Goal: Information Seeking & Learning: Check status

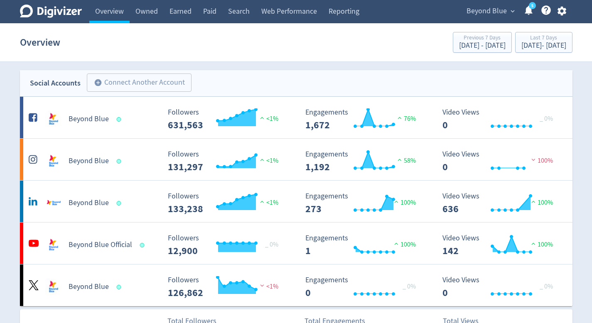
click at [507, 11] on button "Beyond Blue expand_more" at bounding box center [490, 11] width 53 height 13
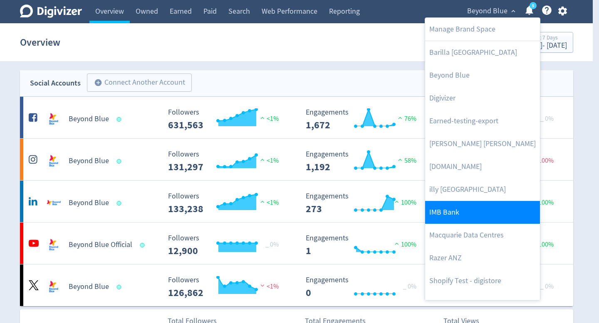
scroll to position [38, 0]
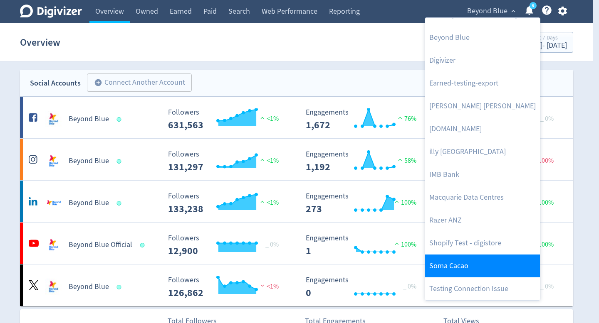
click at [484, 257] on link "Soma Cacao" at bounding box center [482, 266] width 115 height 23
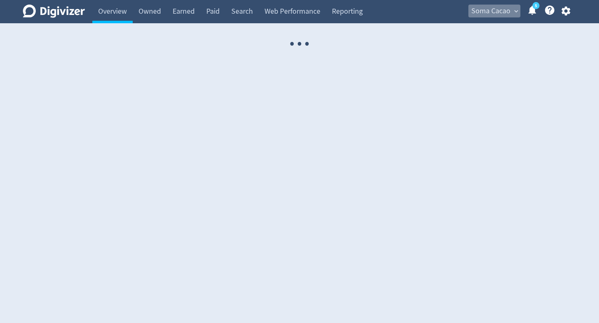
click at [491, 9] on span "Soma Cacao" at bounding box center [490, 11] width 39 height 13
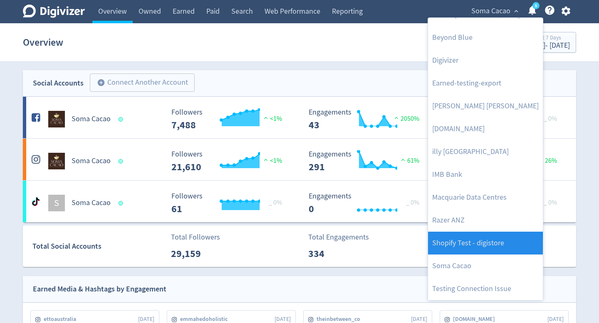
click at [484, 249] on link "Shopify Test - digistore" at bounding box center [485, 243] width 115 height 23
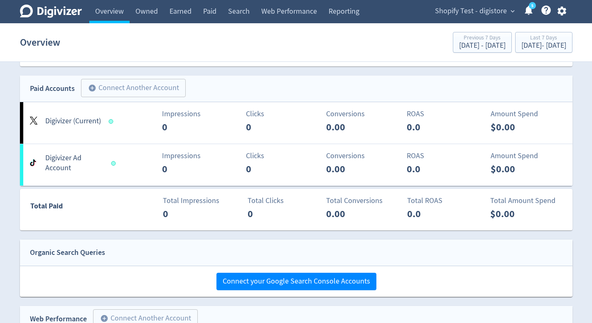
scroll to position [0, 0]
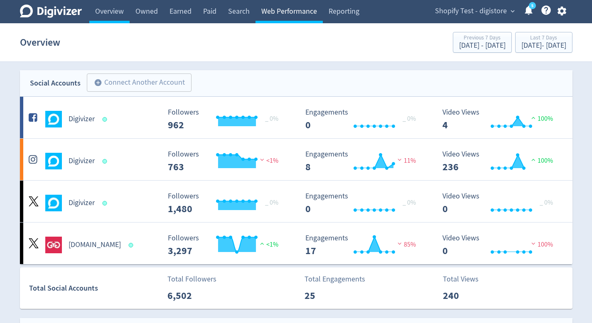
click at [283, 22] on link "Web Performance" at bounding box center [289, 11] width 67 height 23
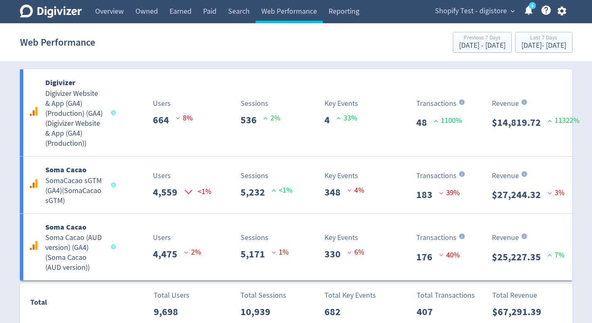
click at [565, 15] on icon "button" at bounding box center [562, 10] width 11 height 11
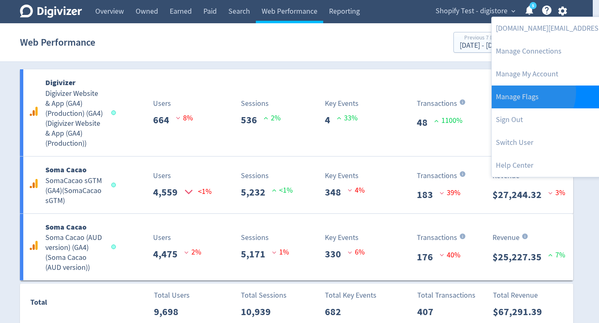
click at [527, 92] on link "Manage Flags" at bounding box center [576, 97] width 170 height 23
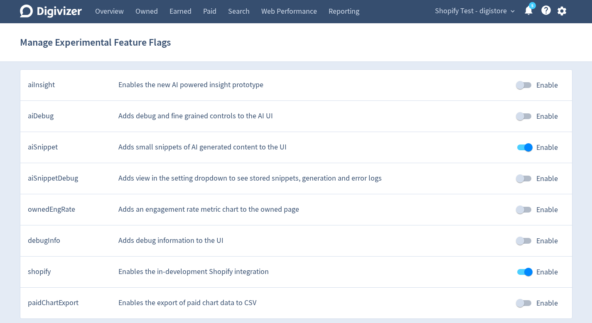
scroll to position [3, 0]
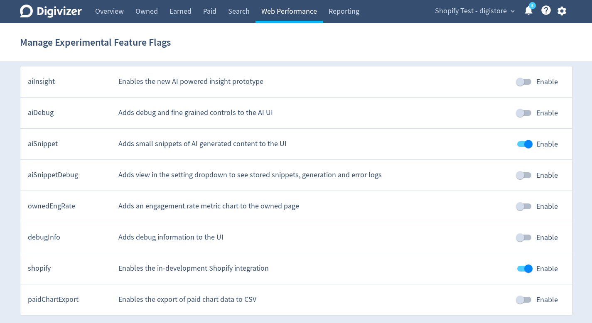
click at [305, 8] on link "Web Performance" at bounding box center [289, 11] width 67 height 23
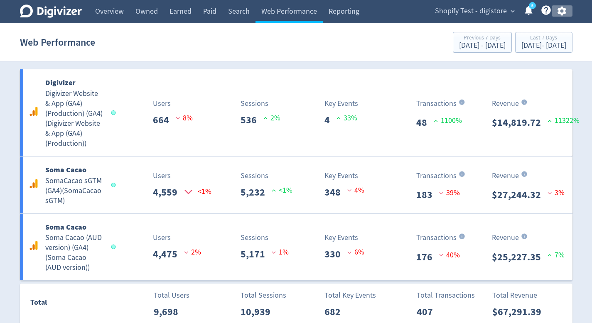
click at [559, 15] on icon "button" at bounding box center [562, 10] width 11 height 11
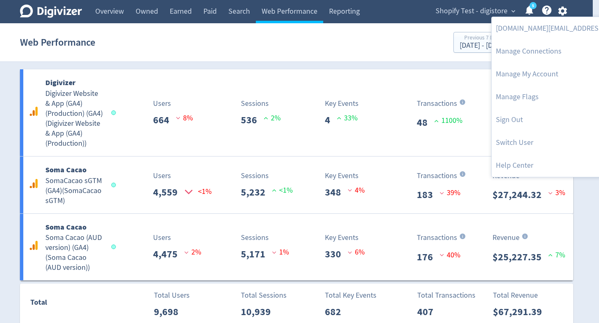
click at [471, 6] on div at bounding box center [299, 161] width 599 height 323
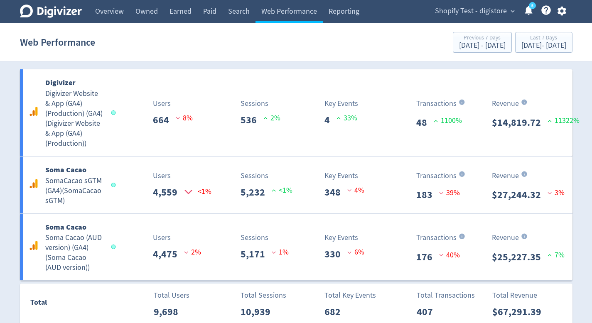
click at [471, 13] on body "Digivizer Logo Mark Digivizer Logo Overview Owned Earned Paid Search Web Perfor…" at bounding box center [296, 162] width 592 height 325
click at [472, 14] on span "Shopify Test - digistore" at bounding box center [471, 11] width 72 height 13
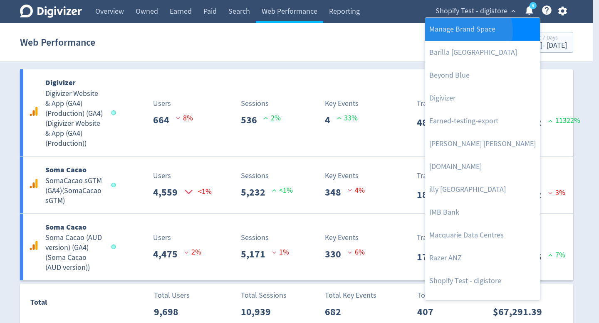
click at [458, 31] on link "Manage Brand Space" at bounding box center [482, 29] width 115 height 23
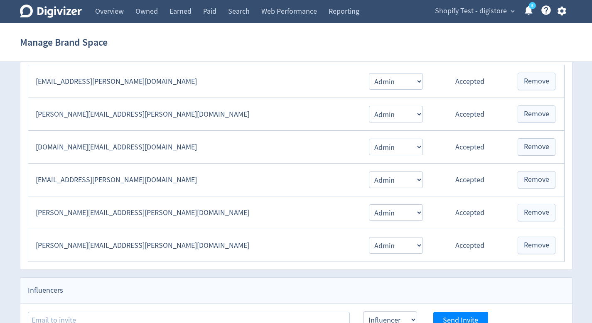
scroll to position [180, 0]
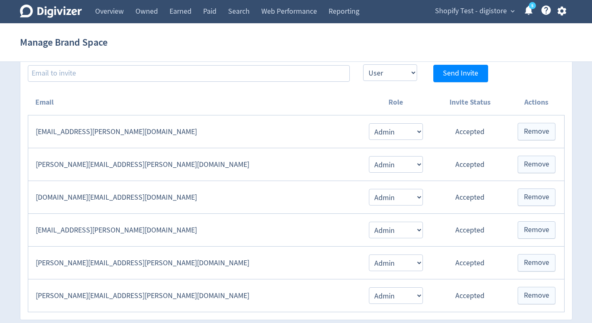
click at [219, 95] on th "Email" at bounding box center [194, 103] width 333 height 26
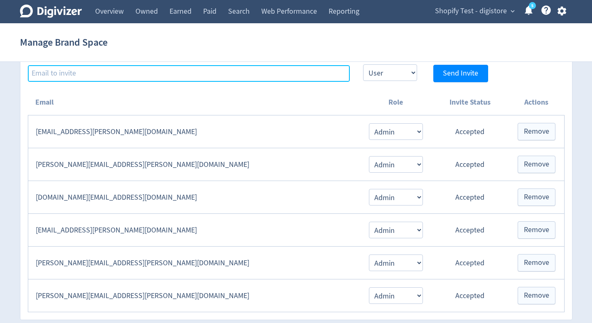
click at [227, 71] on input at bounding box center [189, 73] width 322 height 17
paste input "hugo.mcmanus@digivizer.com"
type input "hugo.mcmanus@digivizer.com"
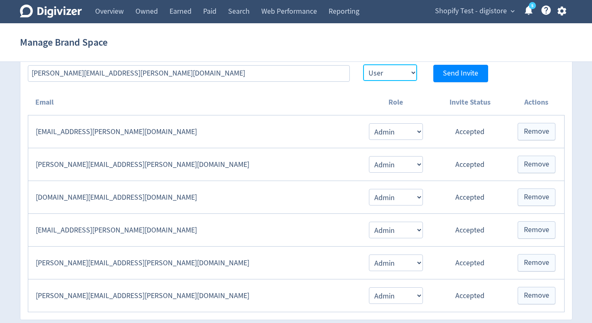
click at [406, 73] on select "Admin User" at bounding box center [390, 72] width 54 height 17
select select "ADMIN"
click at [363, 64] on select "Admin User" at bounding box center [390, 72] width 54 height 17
click at [457, 75] on span "Send Invite" at bounding box center [460, 73] width 35 height 7
select select "USER"
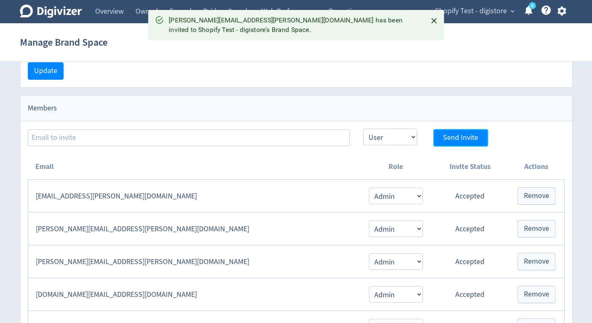
scroll to position [86, 0]
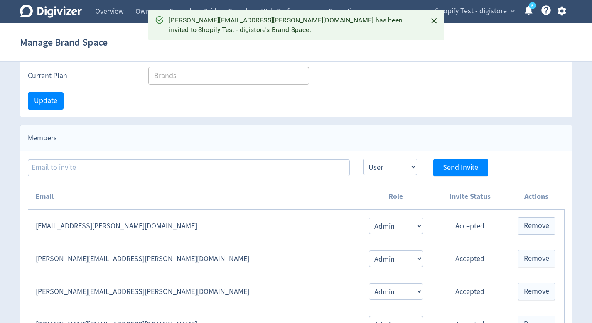
click at [461, 84] on div "Current Plan Brands ​" at bounding box center [296, 76] width 537 height 18
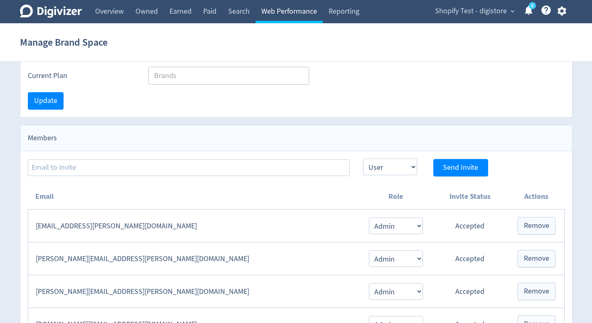
click at [292, 13] on link "Web Performance" at bounding box center [289, 11] width 67 height 23
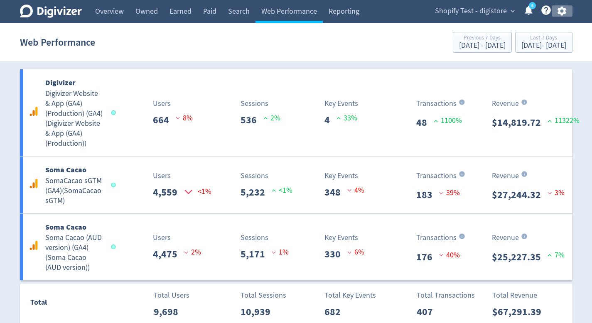
click at [563, 12] on icon "button" at bounding box center [562, 10] width 11 height 11
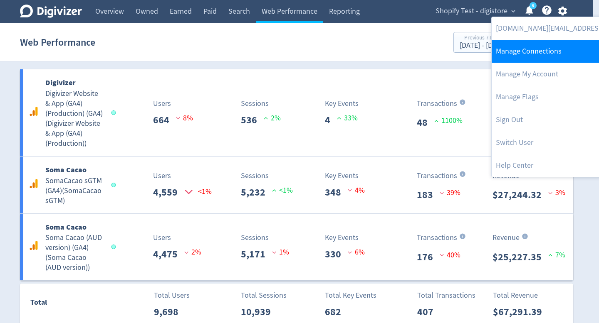
click at [556, 52] on link "Manage Connections" at bounding box center [576, 51] width 170 height 23
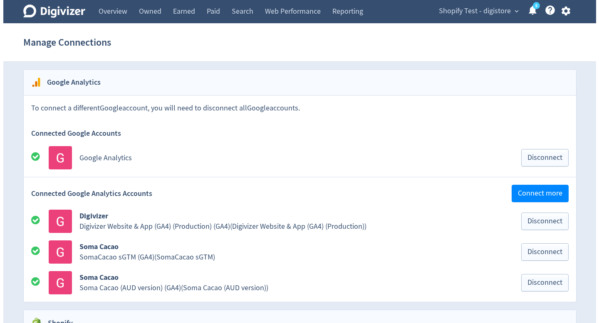
scroll to position [854, 0]
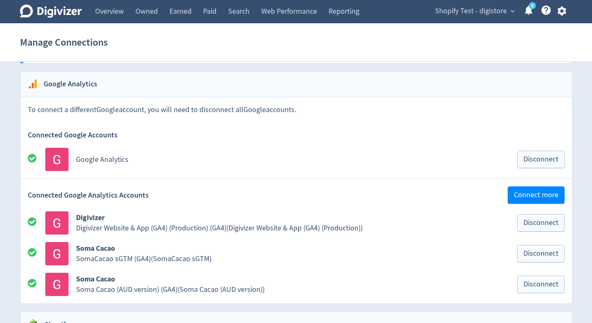
click at [465, 0] on div "Shopify Test - digistore expand_more 5 Help Center - Searchable support on usin…" at bounding box center [499, 11] width 147 height 23
click at [466, 12] on span "Shopify Test - digistore" at bounding box center [471, 11] width 72 height 13
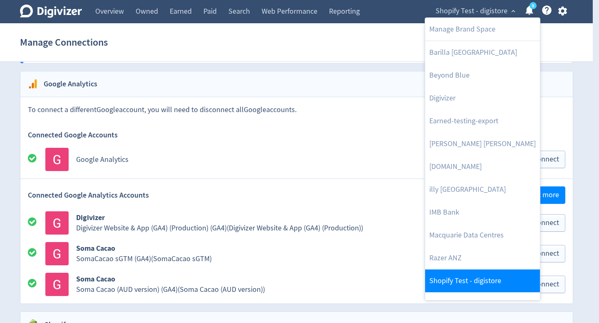
scroll to position [38, 0]
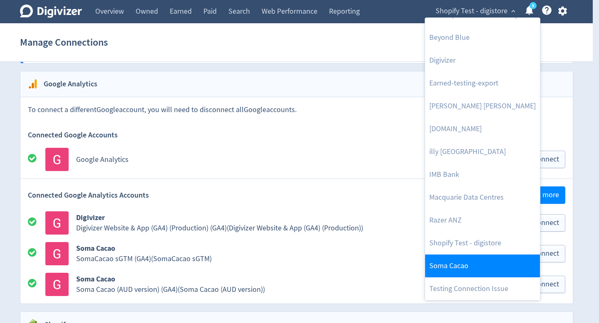
click at [477, 269] on link "Soma Cacao" at bounding box center [482, 266] width 115 height 23
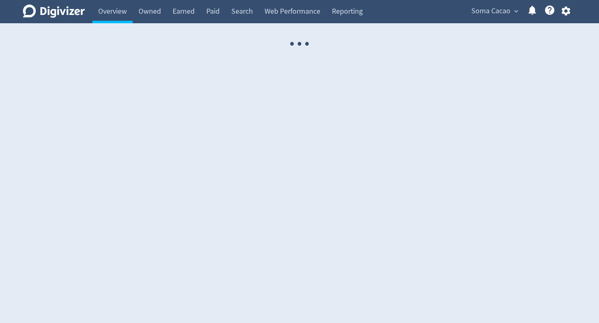
click at [563, 12] on icon "button" at bounding box center [565, 11] width 9 height 9
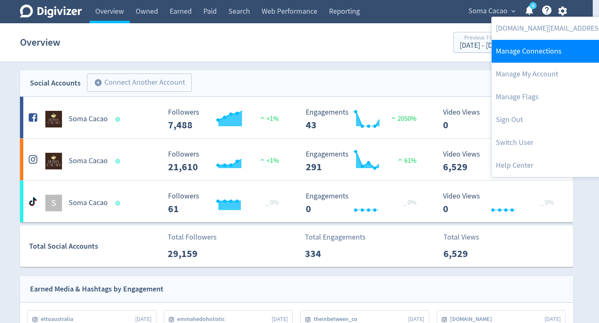
click at [547, 54] on link "Manage Connections" at bounding box center [576, 51] width 170 height 23
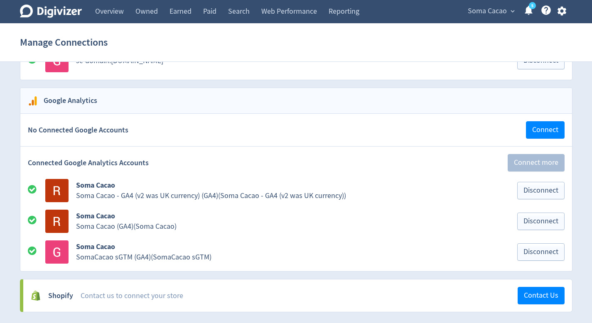
scroll to position [953, 0]
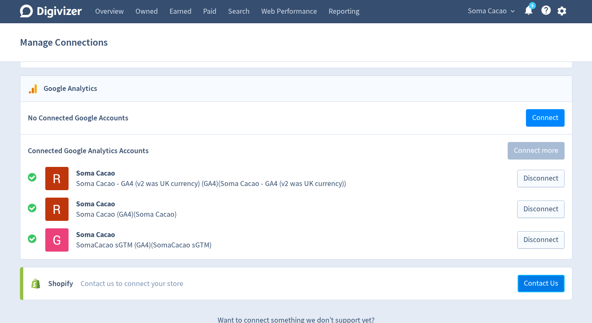
click at [540, 281] on span "Contact Us" at bounding box center [541, 283] width 34 height 7
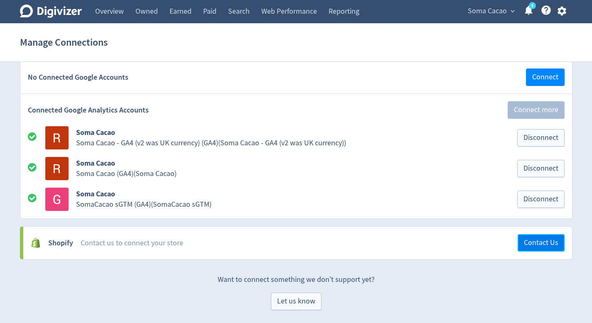
click at [537, 243] on span "Contact Us" at bounding box center [541, 242] width 34 height 7
click at [485, 249] on div "Shopify Contact us to connect your store Contact Us" at bounding box center [297, 243] width 549 height 32
click at [530, 241] on span "Contact Us" at bounding box center [541, 242] width 34 height 7
click at [529, 246] on span "Contact Us" at bounding box center [541, 242] width 34 height 7
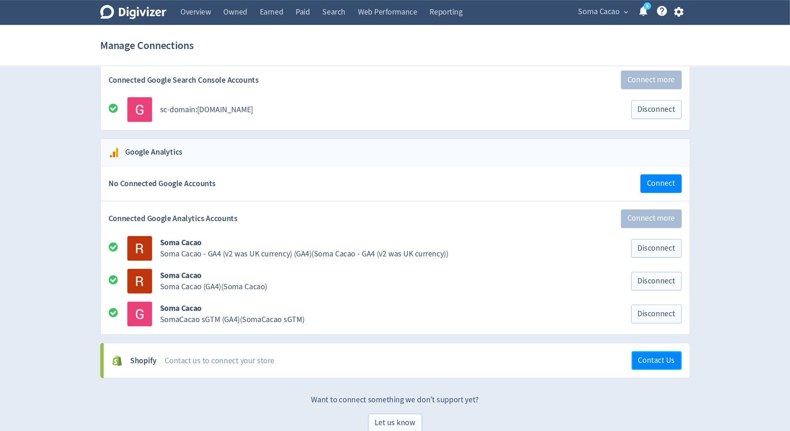
scroll to position [874, 0]
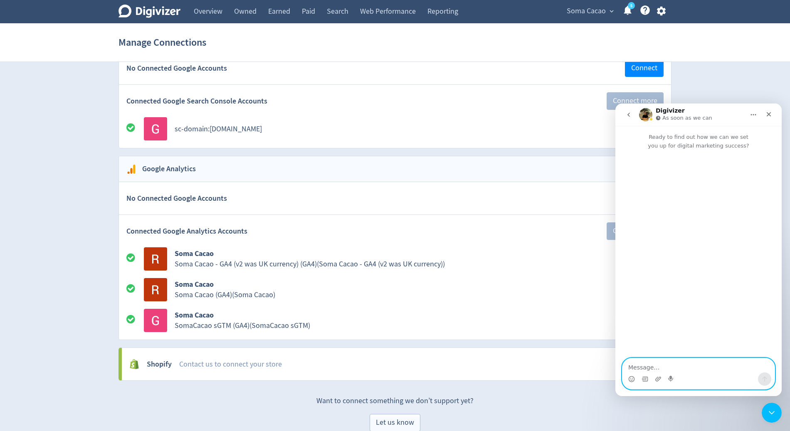
scroll to position [874, 0]
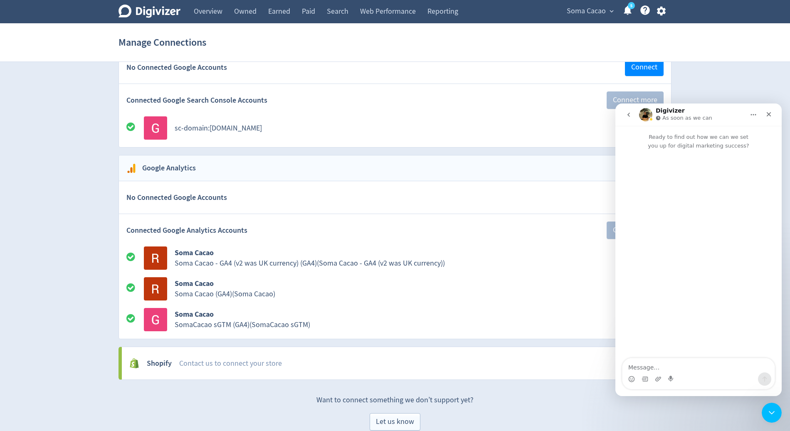
click at [631, 114] on icon "go back" at bounding box center [628, 114] width 7 height 7
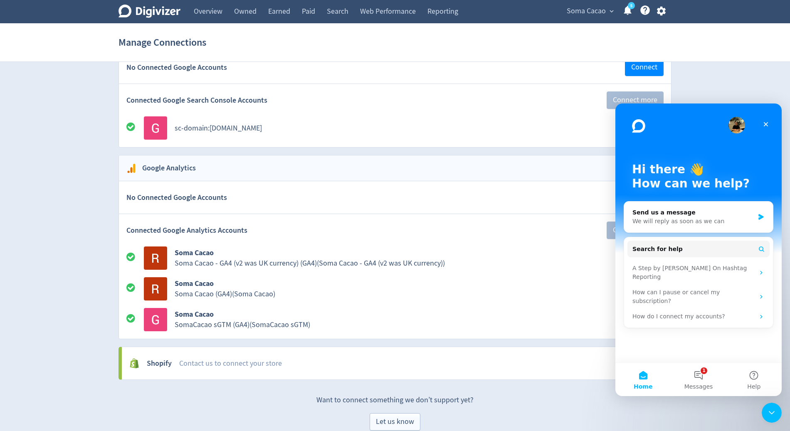
click at [591, 387] on p "Want to connect something we don’t support yet?" at bounding box center [394, 396] width 553 height 18
click at [768, 123] on icon "Close" at bounding box center [765, 124] width 7 height 7
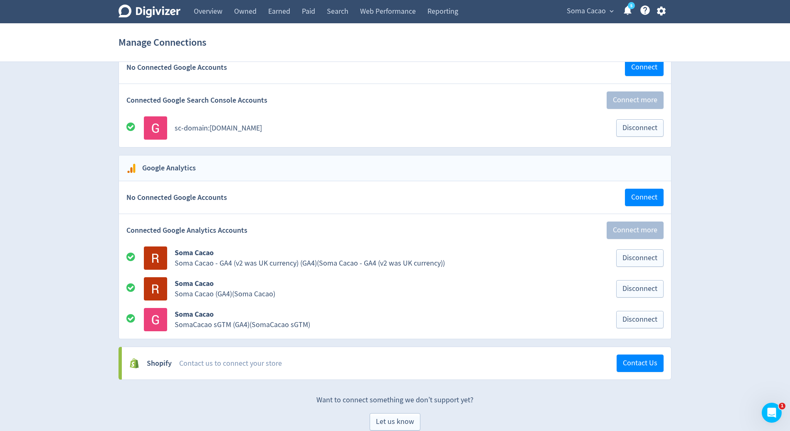
scroll to position [0, 0]
click at [595, 9] on span "Soma Cacao" at bounding box center [586, 11] width 39 height 13
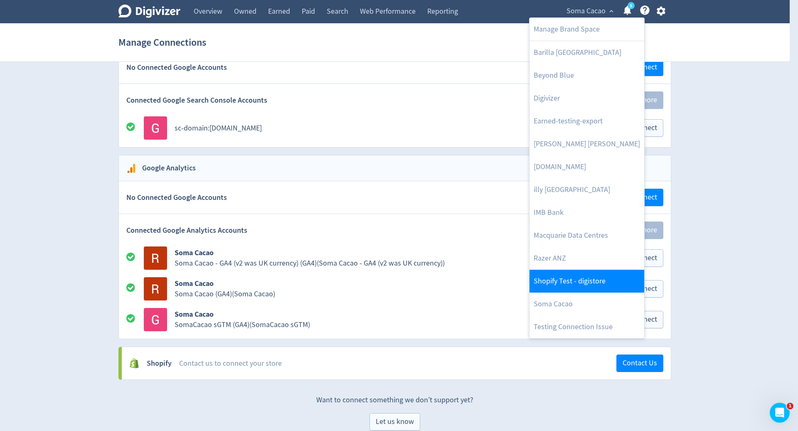
click at [574, 283] on link "Shopify Test - digistore" at bounding box center [587, 281] width 115 height 23
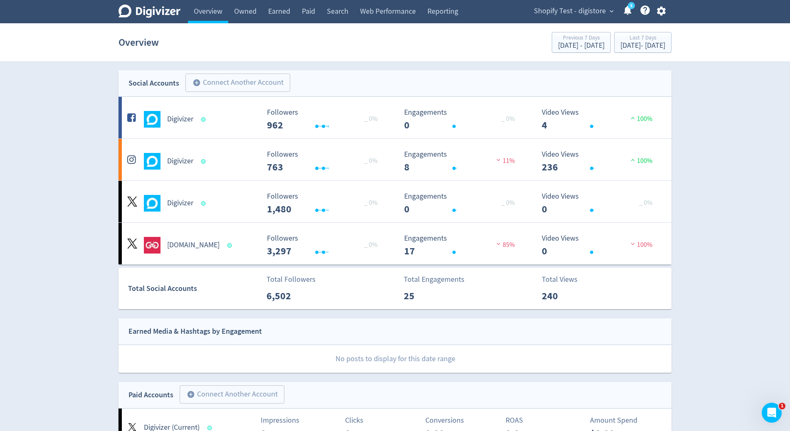
click at [666, 5] on icon "button" at bounding box center [660, 10] width 11 height 11
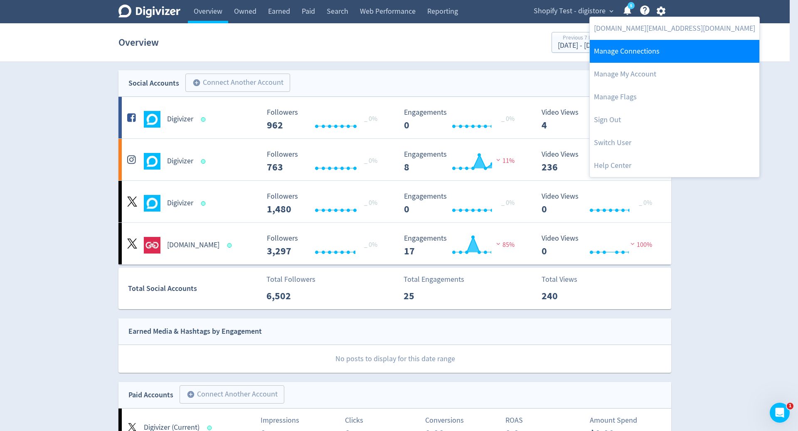
click at [655, 54] on link "Manage Connections" at bounding box center [675, 51] width 170 height 23
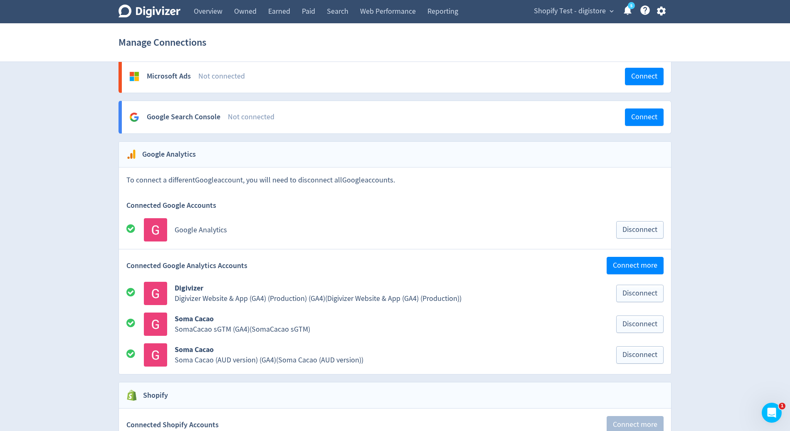
scroll to position [878, 0]
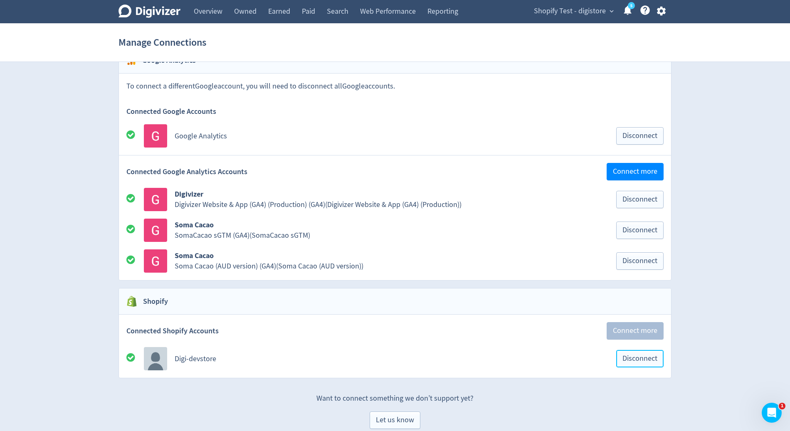
drag, startPoint x: 633, startPoint y: 349, endPoint x: 628, endPoint y: 346, distance: 5.1
click at [633, 355] on span "Disconnect" at bounding box center [639, 358] width 35 height 7
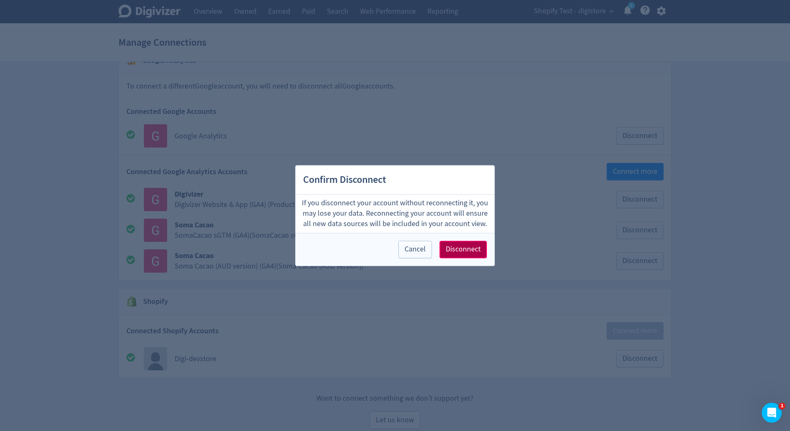
click at [460, 253] on span "Disconnect" at bounding box center [463, 249] width 35 height 7
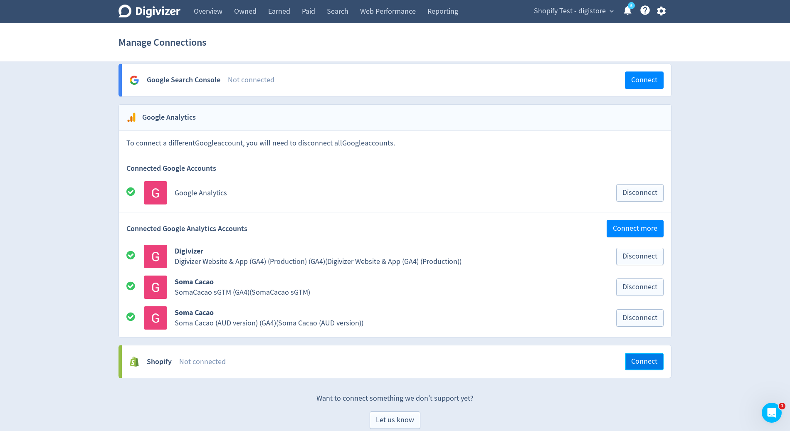
click at [645, 358] on span "Connect" at bounding box center [644, 361] width 26 height 7
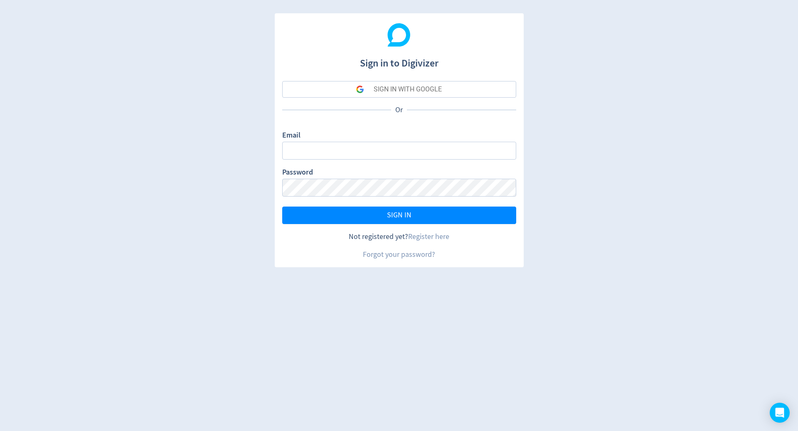
type input "[DOMAIN_NAME][EMAIL_ADDRESS][DOMAIN_NAME]"
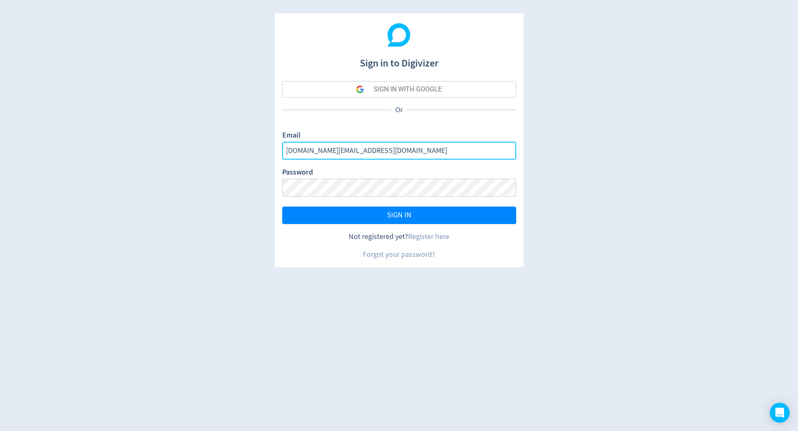
click at [475, 153] on input "[DOMAIN_NAME][EMAIL_ADDRESS][DOMAIN_NAME]" at bounding box center [399, 151] width 234 height 18
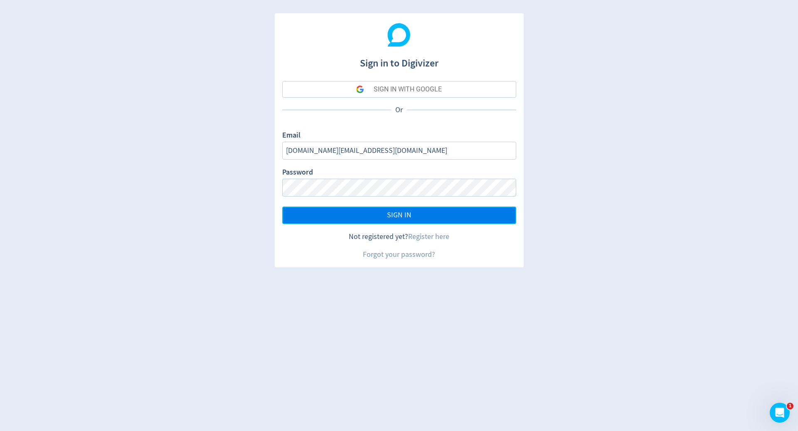
click at [485, 212] on button "SIGN IN" at bounding box center [399, 215] width 234 height 17
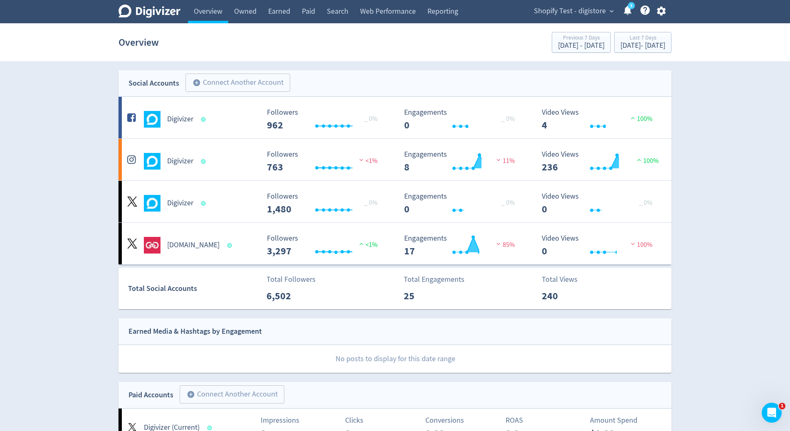
click at [670, 3] on div "Shopify Test - digistore expand_more 5 Help Center - Searchable support on usin…" at bounding box center [598, 11] width 147 height 23
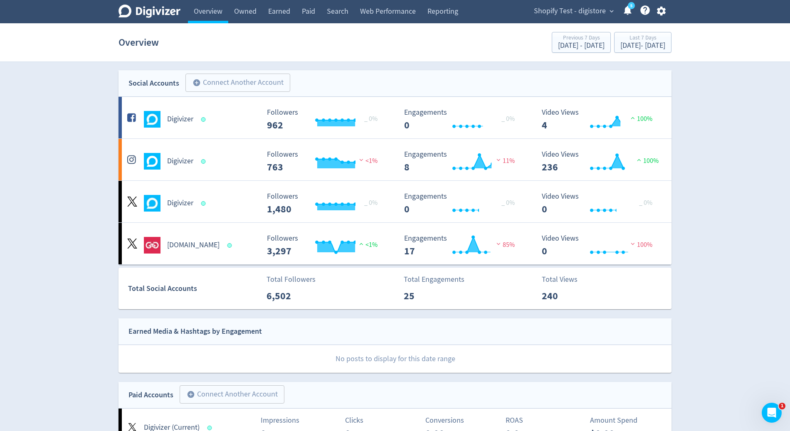
click at [663, 6] on icon "button" at bounding box center [660, 10] width 11 height 11
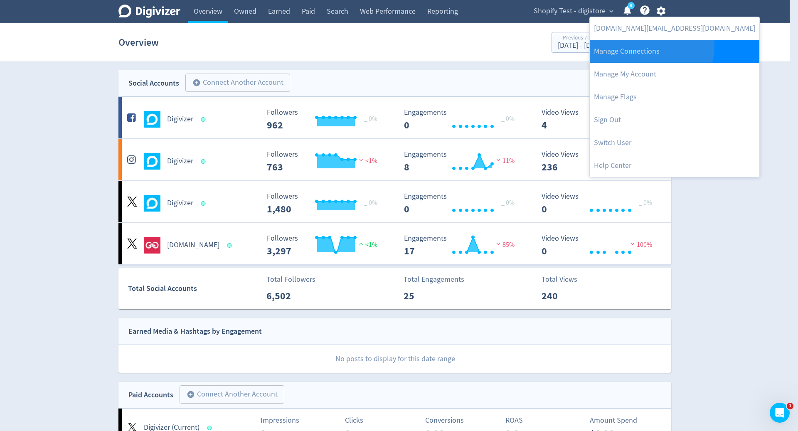
click at [651, 47] on link "Manage Connections" at bounding box center [675, 51] width 170 height 23
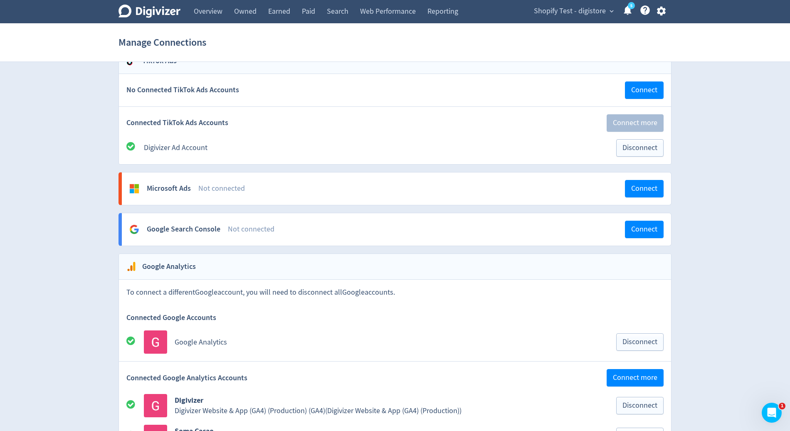
scroll to position [821, 0]
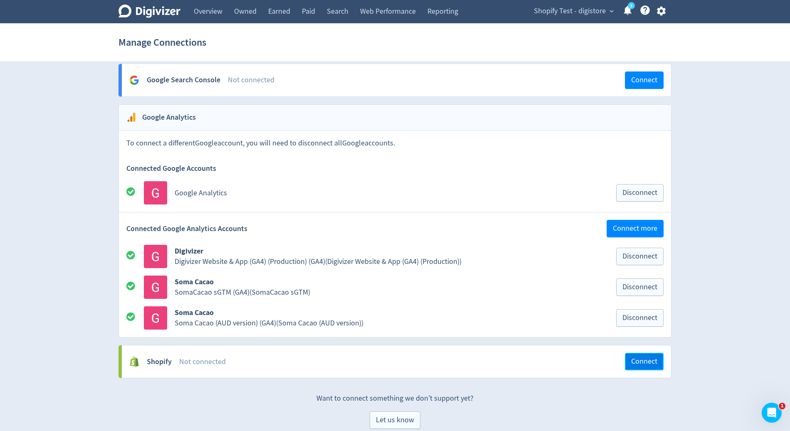
click at [643, 358] on span "Connect" at bounding box center [644, 361] width 26 height 7
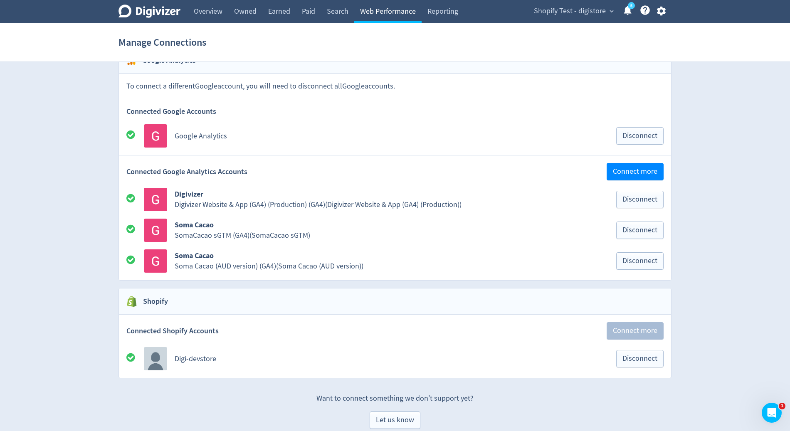
click at [380, 3] on link "Web Performance" at bounding box center [387, 11] width 67 height 23
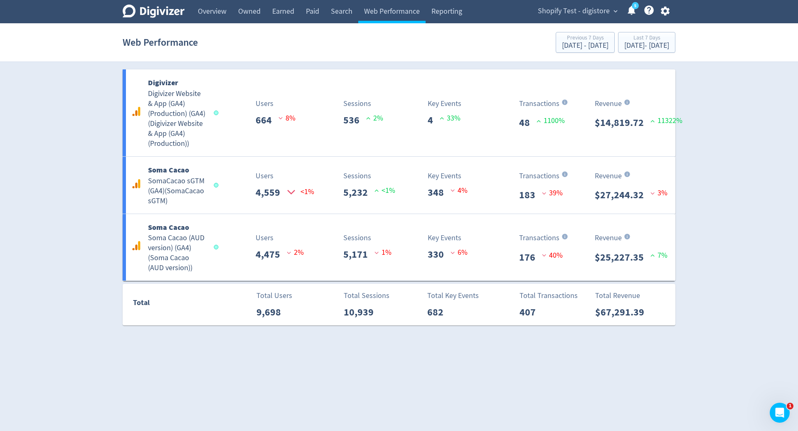
click at [396, 54] on div "Web Performance Previous 7 Days Aug 29, 2025 - Sep 4, 2025 Last 7 Days Sep 5, 2…" at bounding box center [399, 42] width 553 height 27
click at [667, 46] on div "Sep 5, 2025 - Sep 11, 2025" at bounding box center [646, 45] width 45 height 7
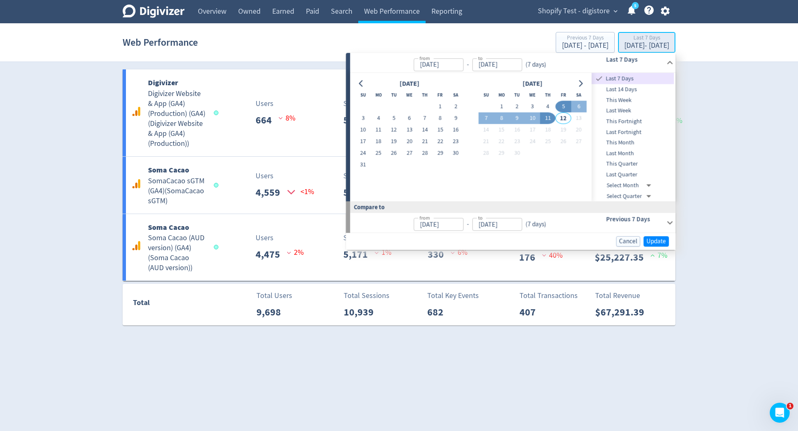
type input "Sep 05, 2025"
type input "Sep 11, 2025"
type input "Aug 29, 2025"
type input "Sep 04, 2025"
click at [525, 116] on button "10" at bounding box center [532, 119] width 15 height 12
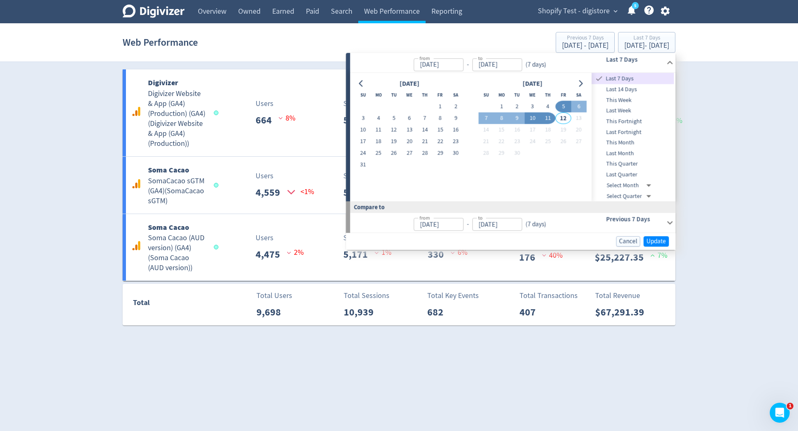
type input "Sep 10, 2025"
click at [525, 116] on td "10" at bounding box center [532, 119] width 15 height 12
click at [568, 195] on div "August 2025 Su Mo Tu We Th Fr Sa 1 2 3 4 5 6 7 8 9 10 11 12 13 14 15 16 17 18 1…" at bounding box center [470, 137] width 241 height 128
click at [663, 241] on span "Update" at bounding box center [656, 241] width 20 height 6
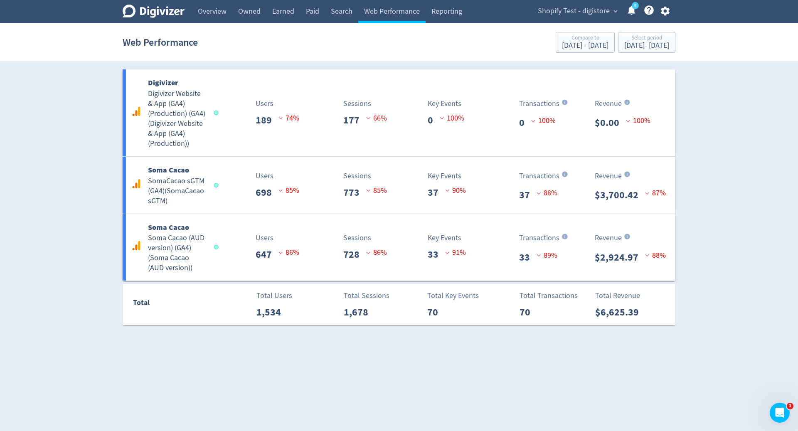
click at [669, 7] on icon "button" at bounding box center [665, 10] width 11 height 11
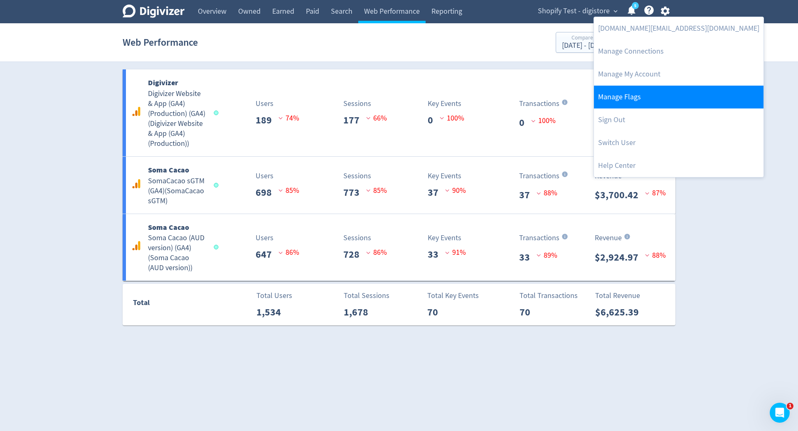
click at [629, 93] on link "Manage Flags" at bounding box center [679, 97] width 170 height 23
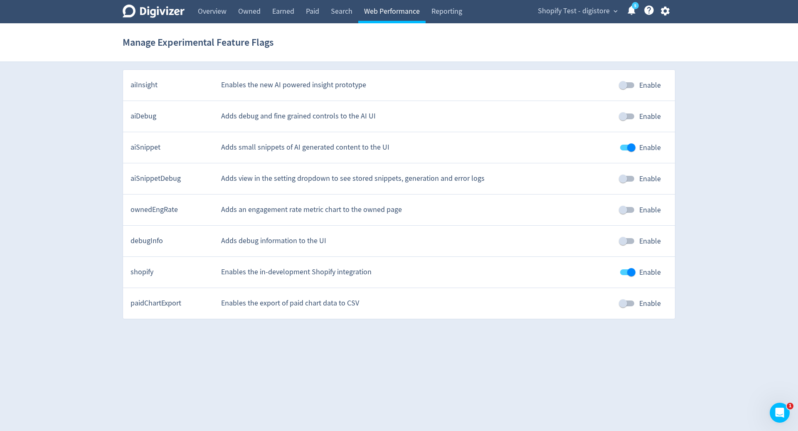
click at [394, 12] on link "Web Performance" at bounding box center [391, 11] width 67 height 23
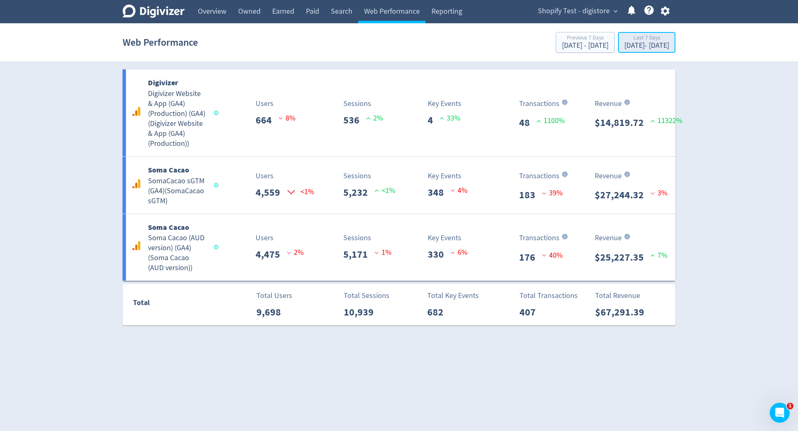
click at [638, 42] on div "Last 7 Days" at bounding box center [646, 38] width 45 height 7
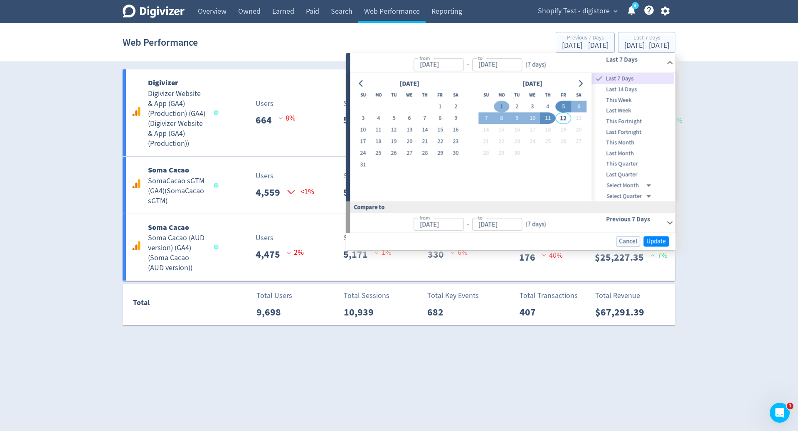
click at [501, 112] on button "1" at bounding box center [501, 107] width 15 height 12
type input "[DATE]"
click at [501, 112] on button "1" at bounding box center [501, 107] width 15 height 12
type input "[DATE]"
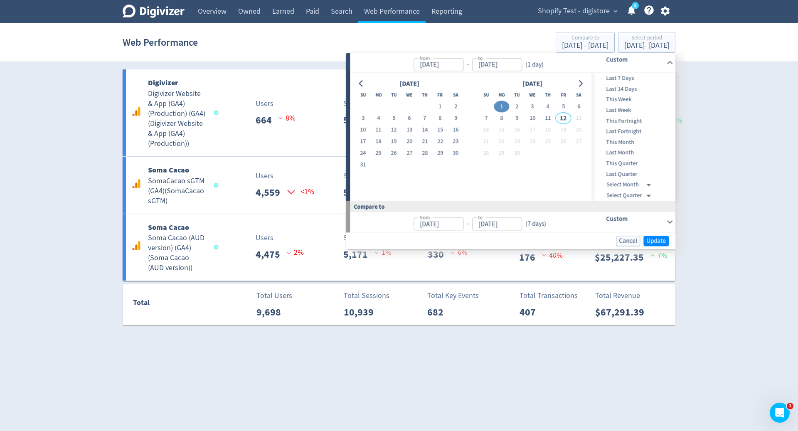
type input "[DATE]"
click at [501, 113] on button "8" at bounding box center [501, 119] width 15 height 12
type input "Sep 08, 2025"
click at [501, 113] on button "8" at bounding box center [501, 119] width 15 height 12
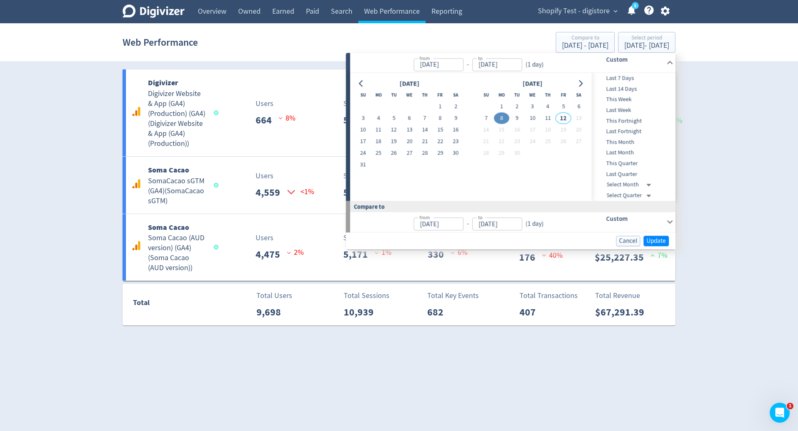
type input "Sep 07, 2025"
click at [654, 234] on div "Cancel Update" at bounding box center [511, 240] width 330 height 17
click at [650, 239] on span "Update" at bounding box center [656, 241] width 20 height 6
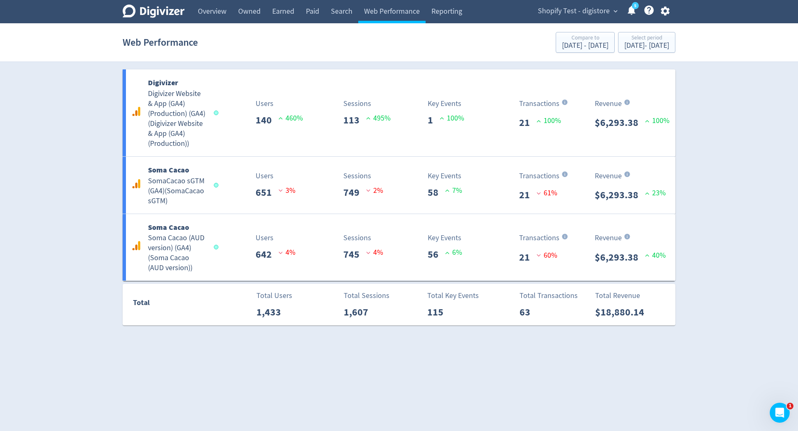
click at [694, 191] on div "Digivizer Logo Mark Digivizer Logo Overview Owned Earned Paid Search Web Perfor…" at bounding box center [399, 162] width 798 height 325
click at [624, 43] on div "Sep 8, 2025 - Sep 8, 2025" at bounding box center [646, 45] width 45 height 7
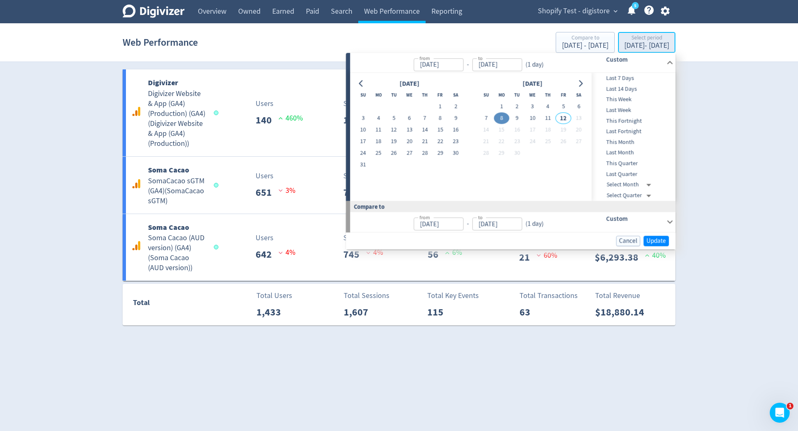
type input "Sep 08, 2025"
type input "Sep 07, 2025"
click at [504, 116] on button "8" at bounding box center [501, 119] width 15 height 12
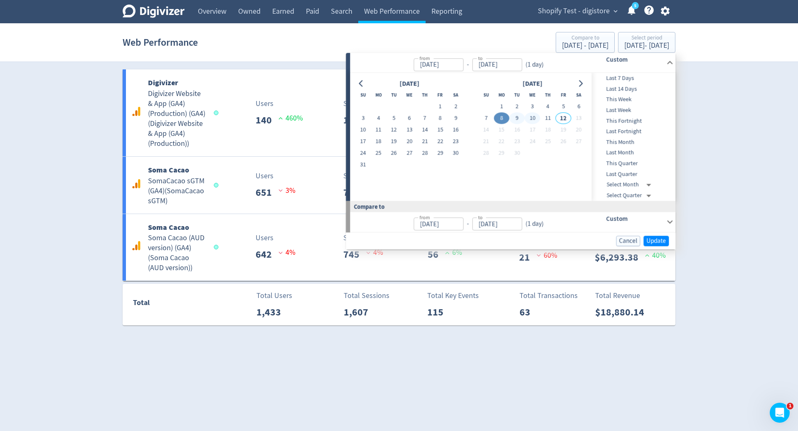
click at [531, 118] on button "10" at bounding box center [532, 119] width 15 height 12
type input "Sep 10, 2025"
type input "Sep 05, 2025"
click at [360, 137] on button "17" at bounding box center [362, 142] width 15 height 12
type input "Aug 17, 2025"
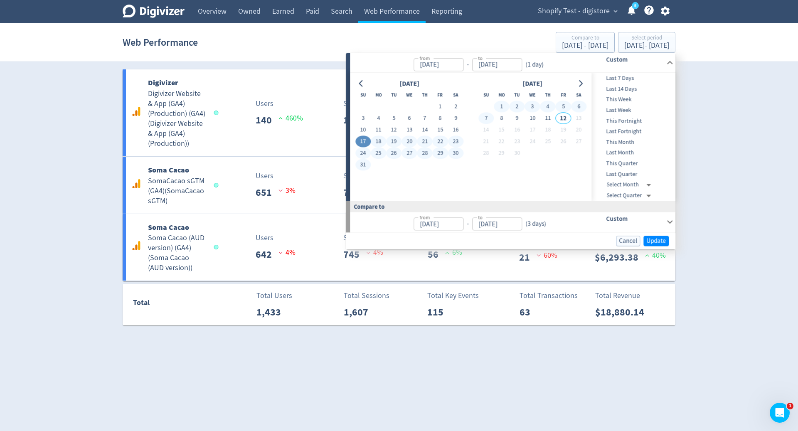
click at [482, 116] on button "7" at bounding box center [485, 119] width 15 height 12
type input "Sep 07, 2025"
type input "Jul 26, 2025"
type input "Aug 16, 2025"
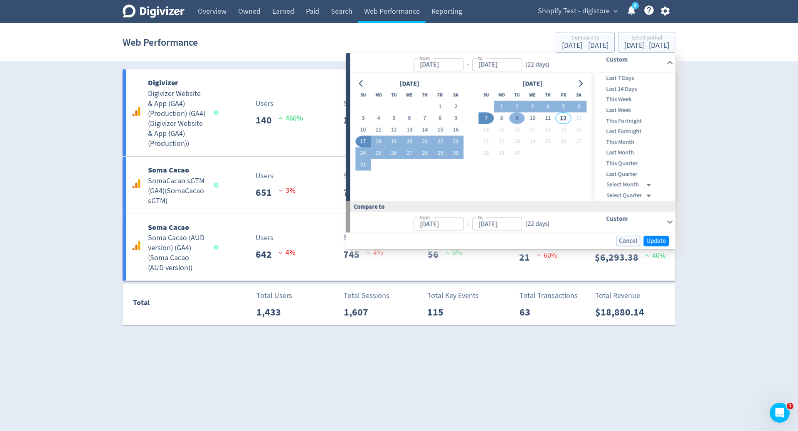
click at [520, 117] on button "9" at bounding box center [516, 119] width 15 height 12
type input "Sep 09, 2025"
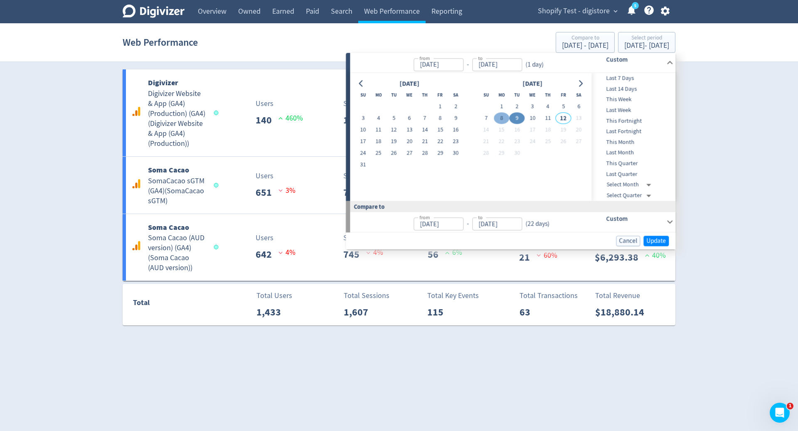
click at [502, 119] on button "8" at bounding box center [501, 119] width 15 height 12
type input "Sep 08, 2025"
click at [533, 119] on button "10" at bounding box center [532, 119] width 15 height 12
type input "Sep 10, 2025"
type input "Sep 05, 2025"
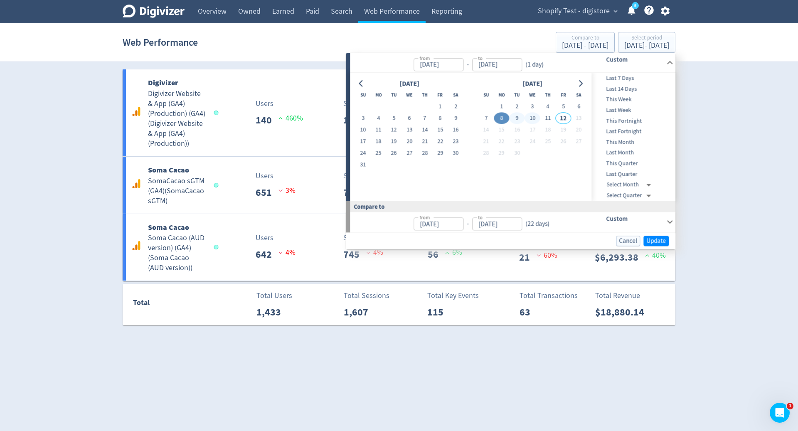
type input "Sep 07, 2025"
click at [665, 238] on span "Update" at bounding box center [656, 241] width 20 height 6
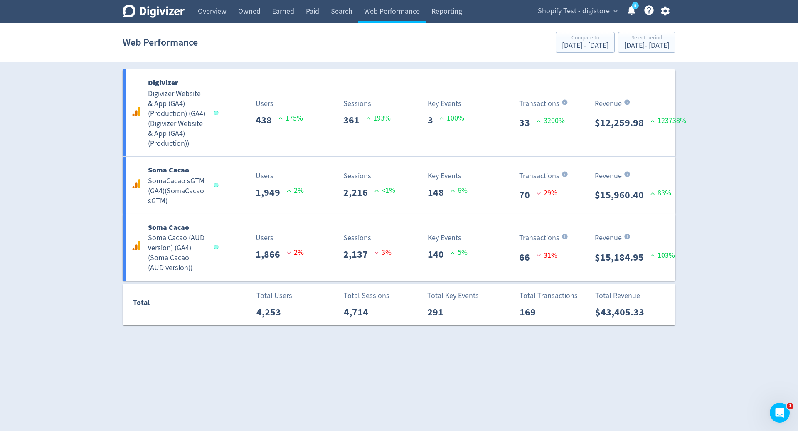
click at [0, 223] on div "Digivizer Logo Mark Digivizer Logo Overview Owned Earned Paid Search Web Perfor…" at bounding box center [399, 162] width 798 height 325
click at [567, 11] on span "Shopify Test - digistore" at bounding box center [574, 11] width 72 height 13
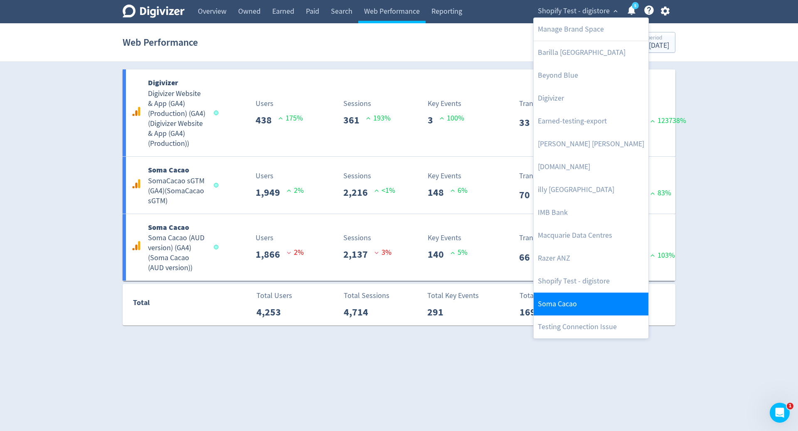
click at [576, 299] on link "Soma Cacao" at bounding box center [591, 304] width 115 height 23
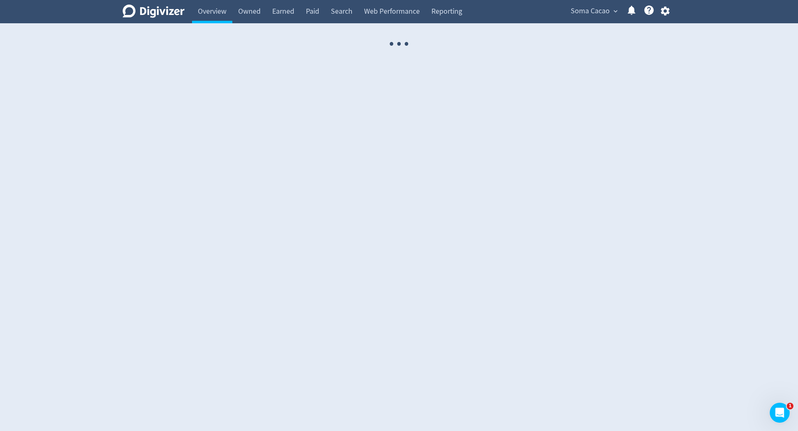
click at [667, 15] on button "button" at bounding box center [665, 10] width 21 height 11
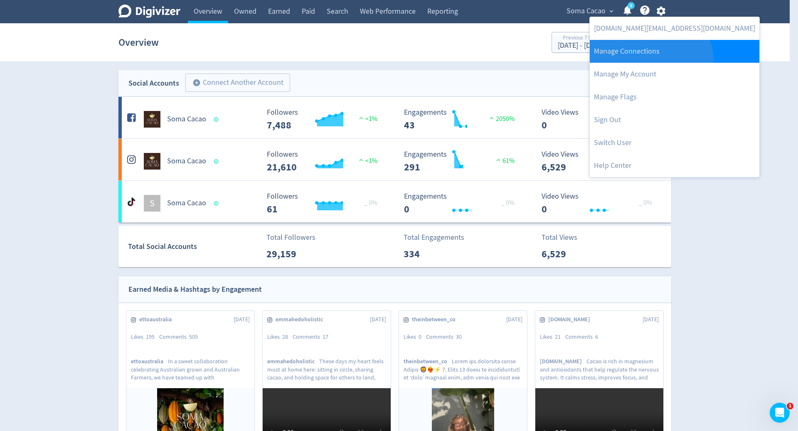
click at [650, 62] on link "Manage Connections" at bounding box center [675, 51] width 170 height 23
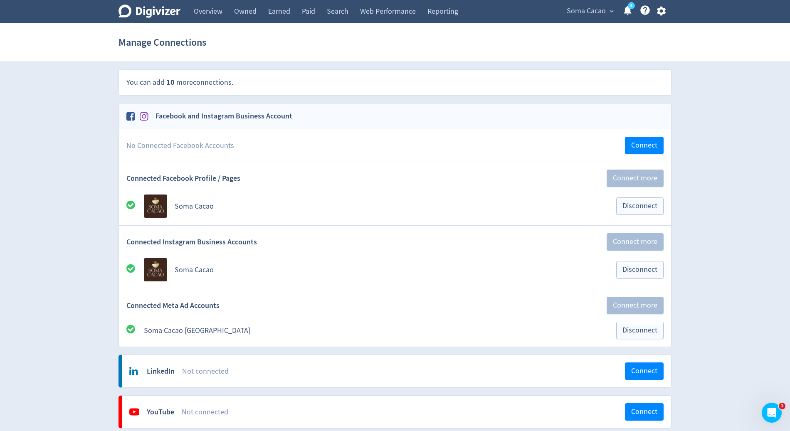
scroll to position [874, 0]
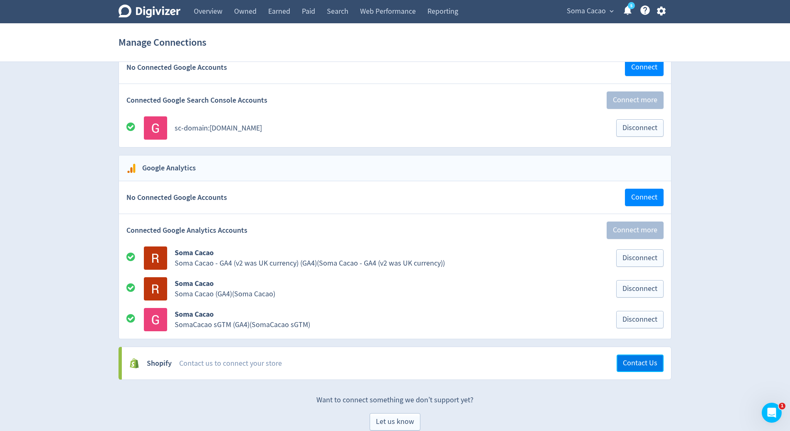
click at [631, 358] on button "Contact Us" at bounding box center [639, 363] width 47 height 17
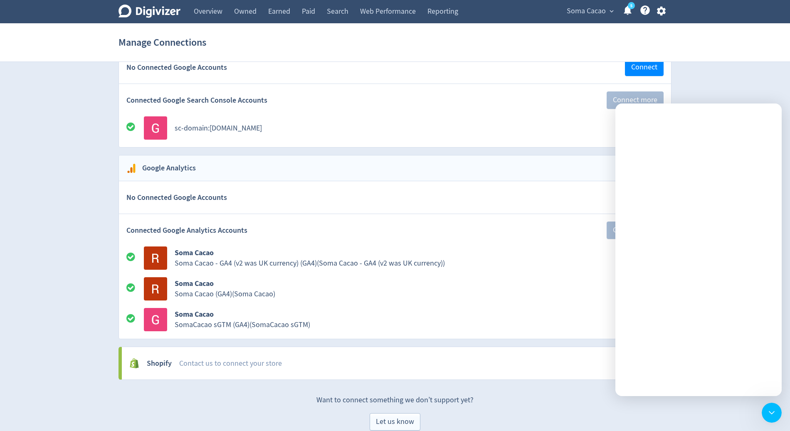
scroll to position [0, 0]
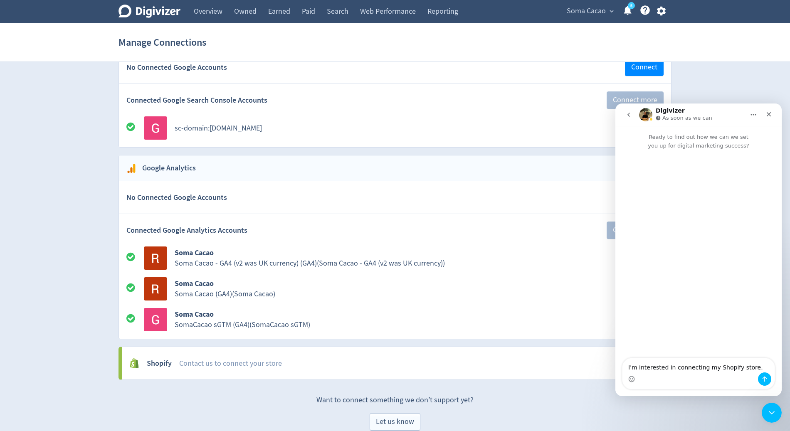
click at [712, 372] on textarea "I'm interested in connecting my Shopify store." at bounding box center [698, 365] width 152 height 14
click at [709, 371] on textarea "I'm interested in connecting my Shopify store." at bounding box center [698, 365] width 152 height 14
click at [697, 366] on textarea "I'm interested in connecting my Shopify store." at bounding box center [698, 365] width 152 height 14
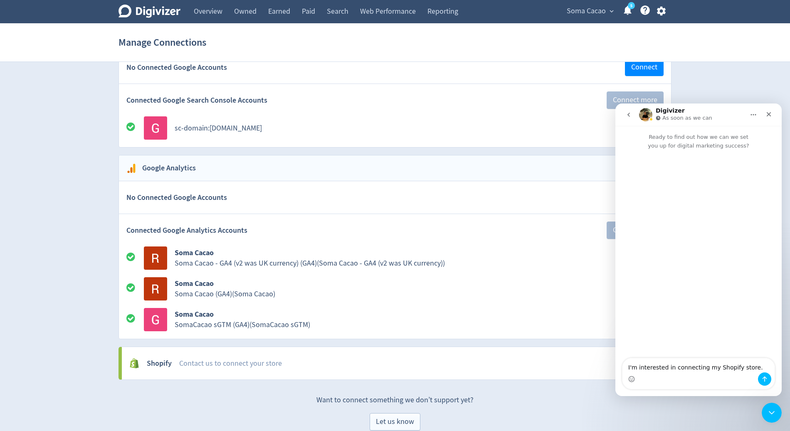
click at [697, 366] on textarea "I'm interested in connecting my Shopify store." at bounding box center [698, 365] width 152 height 14
click at [680, 374] on div "Intercom messenger" at bounding box center [698, 378] width 152 height 13
click at [685, 374] on div "Intercom messenger" at bounding box center [698, 378] width 152 height 13
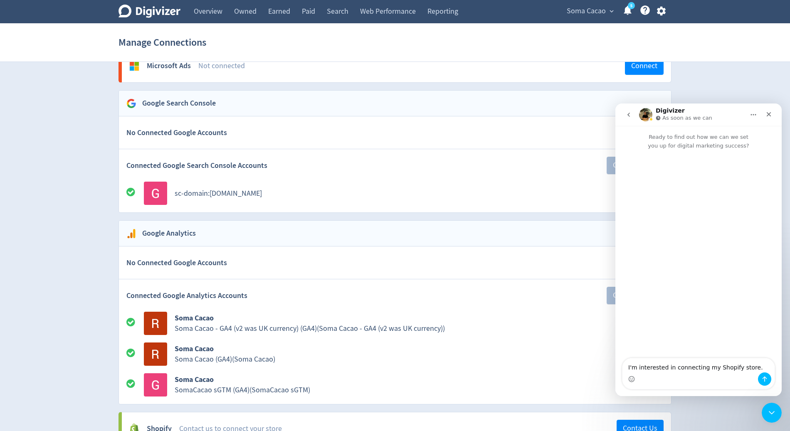
scroll to position [874, 0]
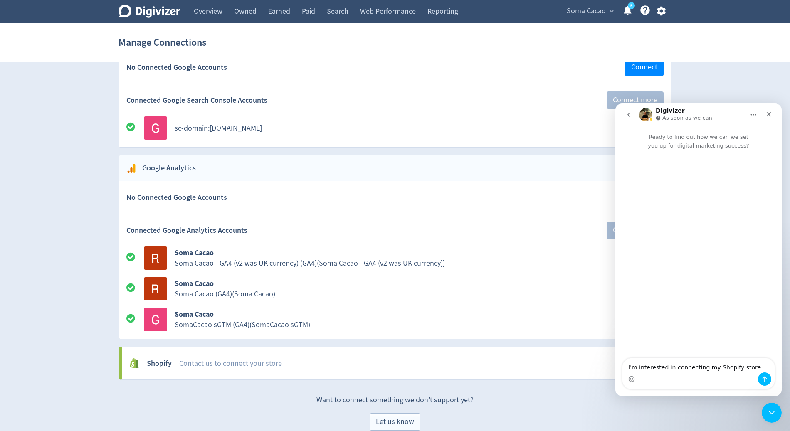
click at [374, 20] on link "Web Performance" at bounding box center [387, 11] width 67 height 23
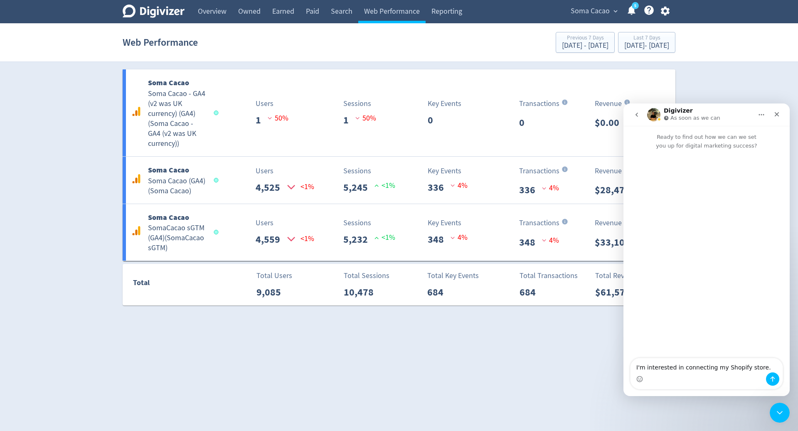
click at [667, 69] on div "Digivizer Logo Mark Digivizer Logo Overview Owned Earned Paid Search Web Perfor…" at bounding box center [399, 152] width 798 height 305
click at [776, 118] on div "Close" at bounding box center [776, 114] width 15 height 15
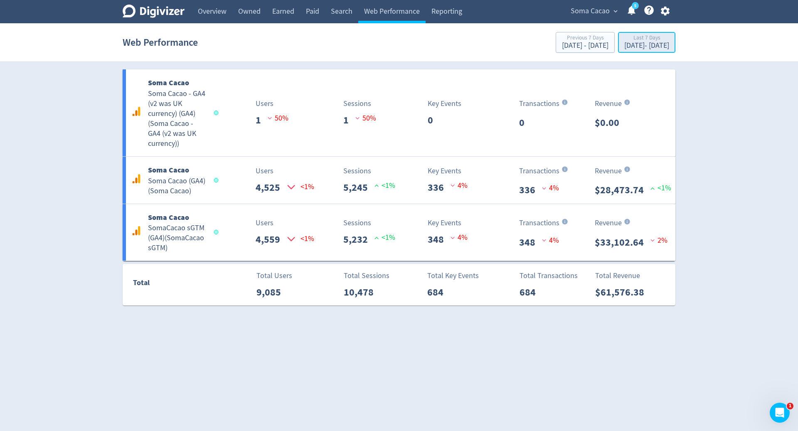
click at [658, 49] on div "Sep 5, 2025 - Sep 11, 2025" at bounding box center [646, 45] width 45 height 7
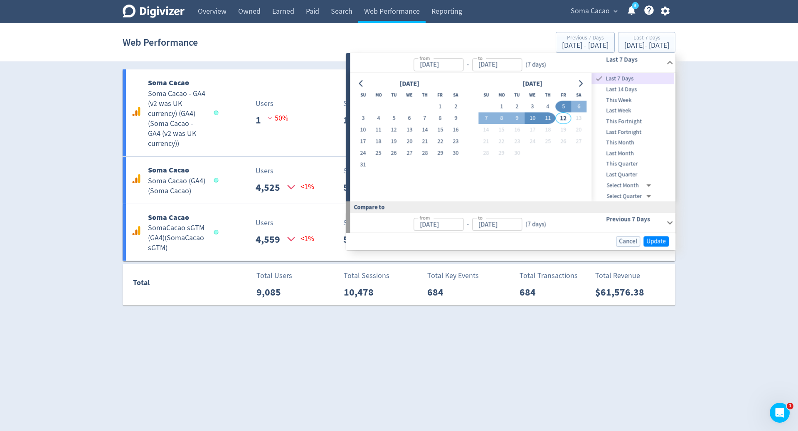
click at [532, 116] on button "10" at bounding box center [532, 119] width 15 height 12
type input "Sep 10, 2025"
click at [545, 113] on button "11" at bounding box center [547, 119] width 15 height 12
type input "Sep 11, 2025"
type input "Sep 08, 2025"
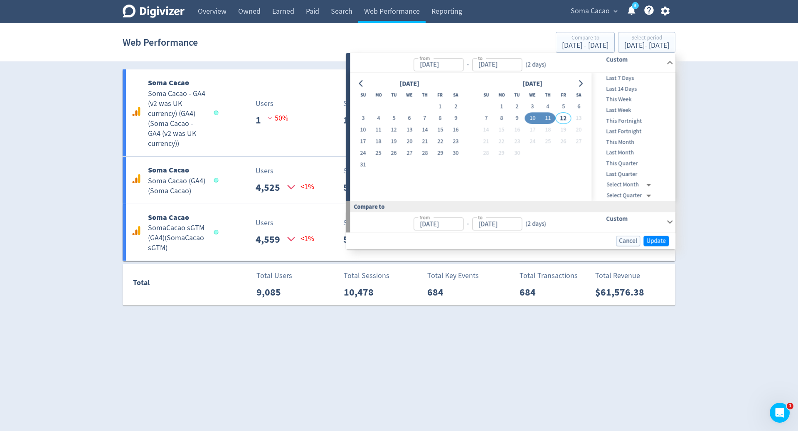
type input "Sep 09, 2025"
click at [552, 119] on button "11" at bounding box center [547, 119] width 15 height 12
type input "Sep 11, 2025"
click at [552, 119] on button "11" at bounding box center [547, 119] width 15 height 12
type input "Sep 10, 2025"
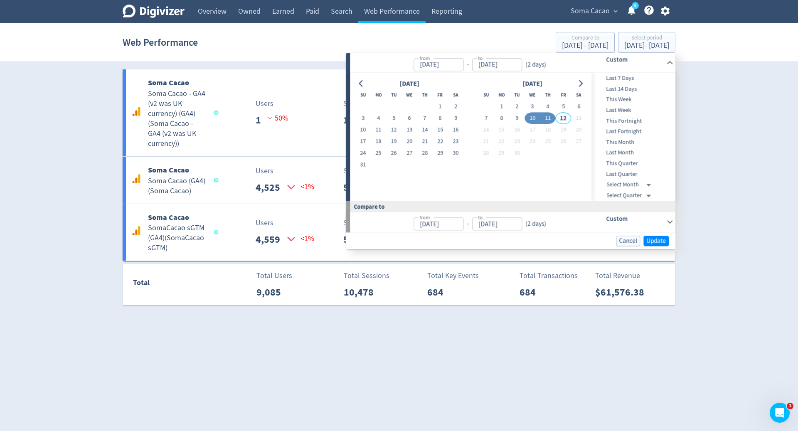
type input "Sep 10, 2025"
click at [656, 243] on span "Update" at bounding box center [656, 241] width 20 height 6
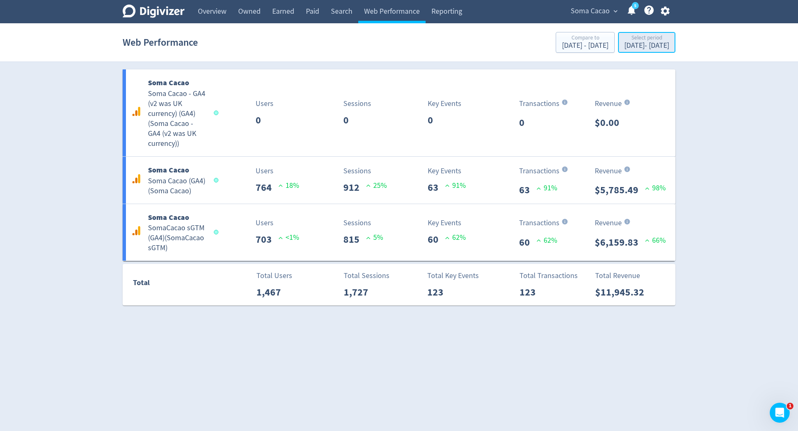
click at [662, 48] on div "Sep 11, 2025 - Sep 11, 2025" at bounding box center [646, 45] width 45 height 7
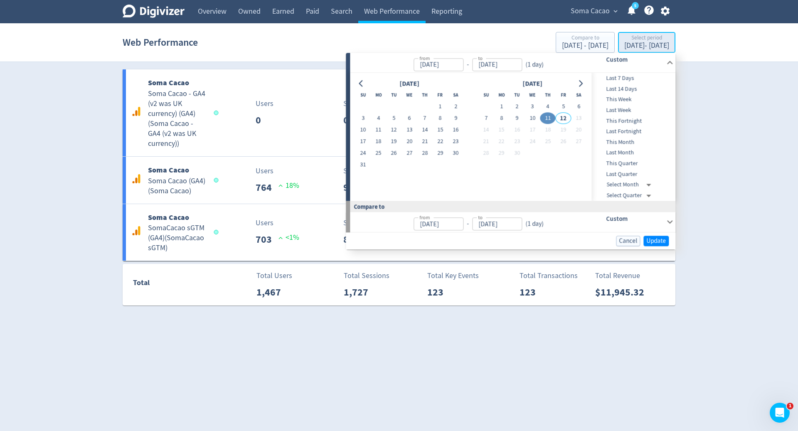
type input "Sep 11, 2025"
type input "Sep 10, 2025"
click at [531, 120] on button "10" at bounding box center [532, 119] width 15 height 12
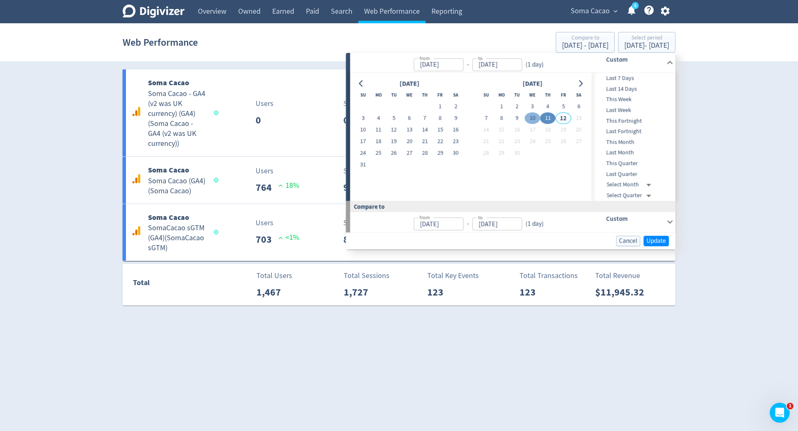
type input "Sep 10, 2025"
click at [531, 120] on button "10" at bounding box center [532, 119] width 15 height 12
type input "Sep 09, 2025"
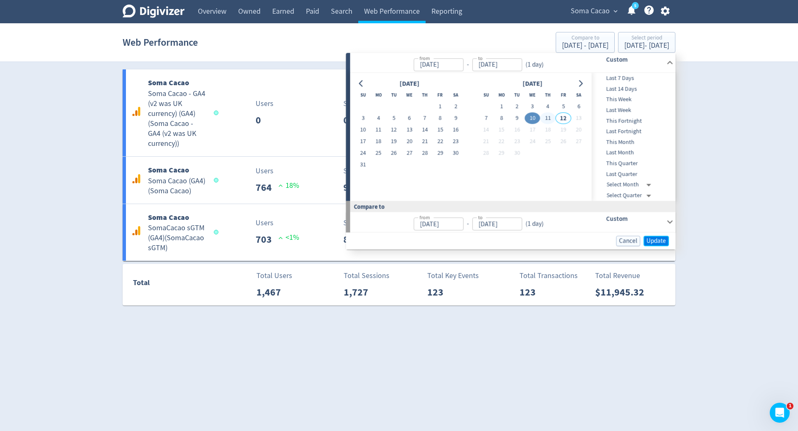
click at [652, 240] on span "Update" at bounding box center [656, 241] width 20 height 6
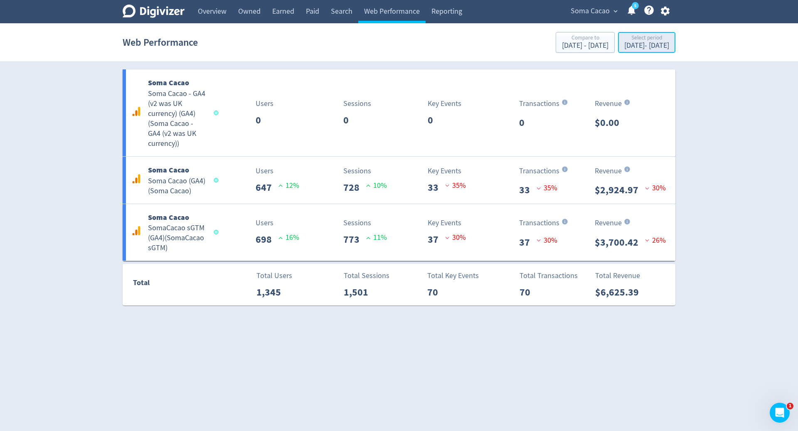
click at [639, 44] on div "Sep 10, 2025 - Sep 10, 2025" at bounding box center [646, 45] width 45 height 7
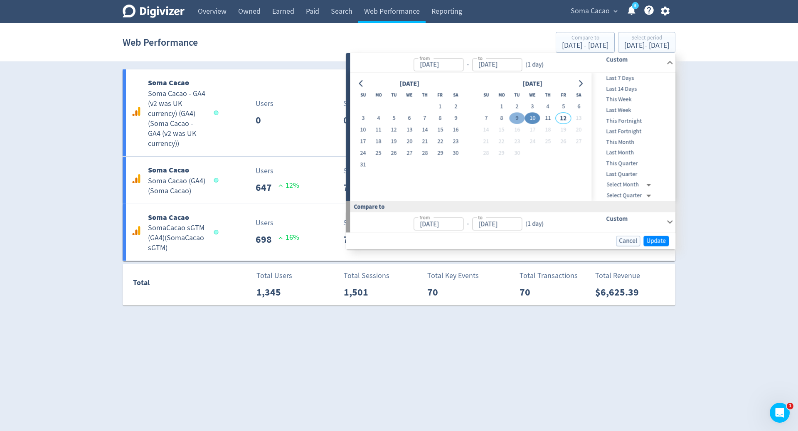
click at [519, 116] on button "9" at bounding box center [516, 119] width 15 height 12
type input "Sep 09, 2025"
click at [519, 116] on button "9" at bounding box center [516, 119] width 15 height 12
type input "Sep 08, 2025"
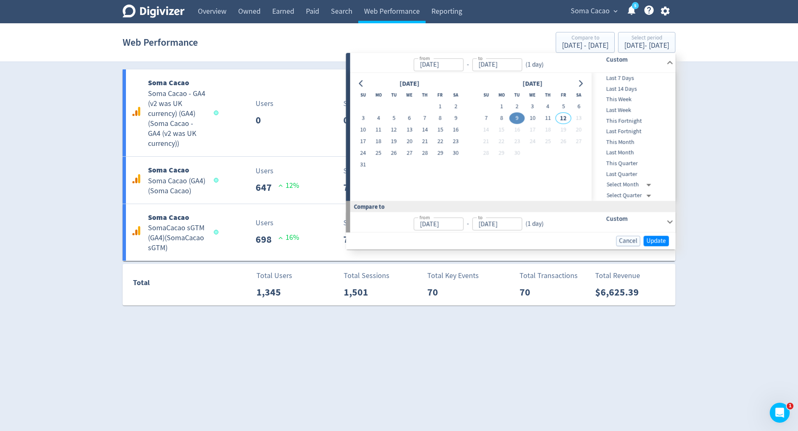
type input "Sep 08, 2025"
click at [648, 239] on span "Update" at bounding box center [656, 241] width 20 height 6
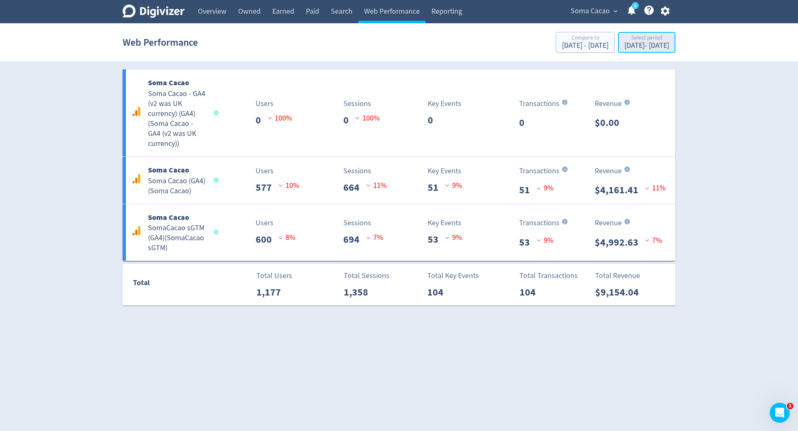
click at [626, 40] on div "Select period" at bounding box center [646, 38] width 45 height 7
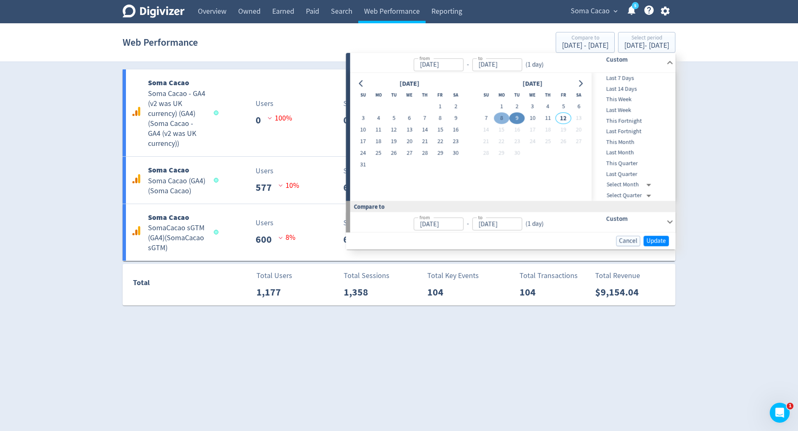
click at [503, 118] on button "8" at bounding box center [501, 119] width 15 height 12
type input "Sep 08, 2025"
click at [503, 118] on button "8" at bounding box center [501, 119] width 15 height 12
type input "Sep 07, 2025"
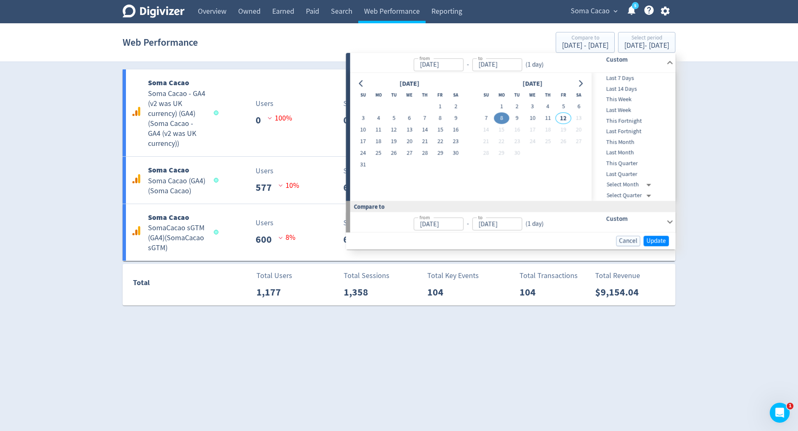
type input "Sep 07, 2025"
click at [608, 12] on span "Soma Cacao" at bounding box center [590, 11] width 39 height 13
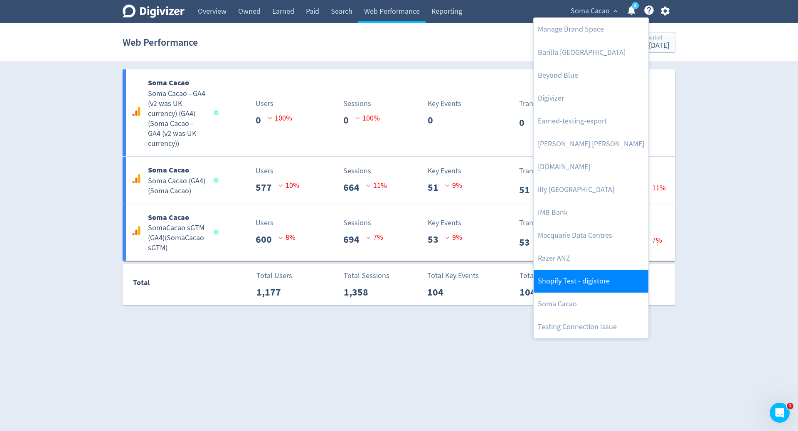
click at [564, 271] on link "Shopify Test - digistore" at bounding box center [591, 281] width 115 height 23
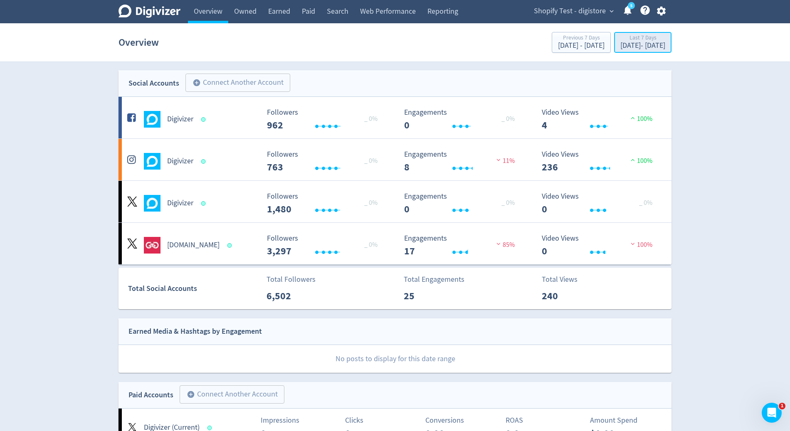
click at [659, 41] on div "Last 7 Days" at bounding box center [642, 38] width 45 height 7
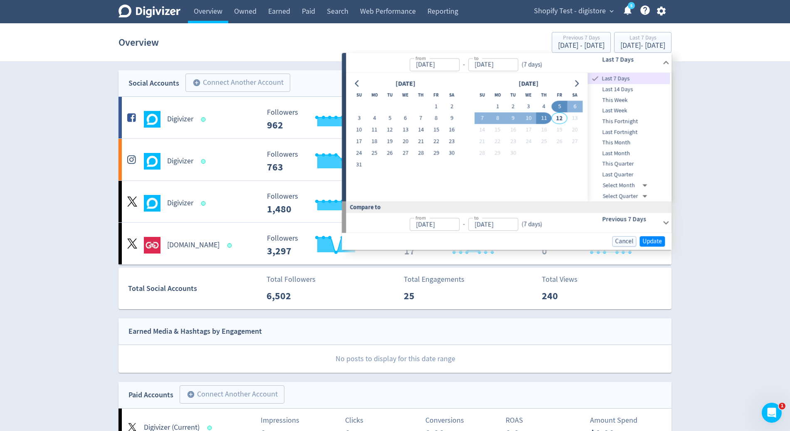
click at [653, 246] on div "Cancel Update" at bounding box center [507, 241] width 330 height 17
click at [375, 21] on link "Web Performance" at bounding box center [387, 11] width 67 height 23
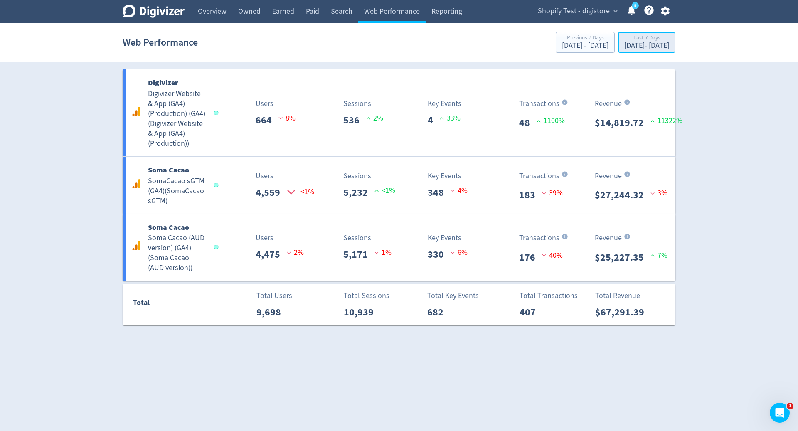
click at [653, 41] on div "Last 7 Days" at bounding box center [646, 38] width 45 height 7
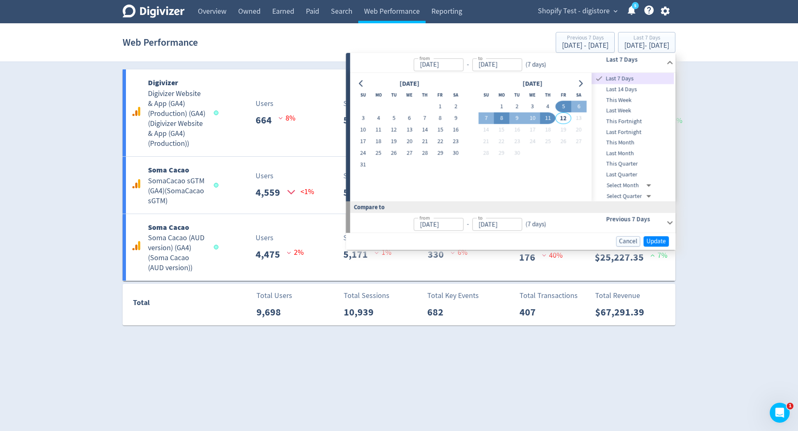
click at [499, 117] on button "8" at bounding box center [501, 119] width 15 height 12
type input "Sep 08, 2025"
click at [544, 121] on button "11" at bounding box center [547, 119] width 15 height 12
type input "Sep 11, 2025"
type input "Sep 04, 2025"
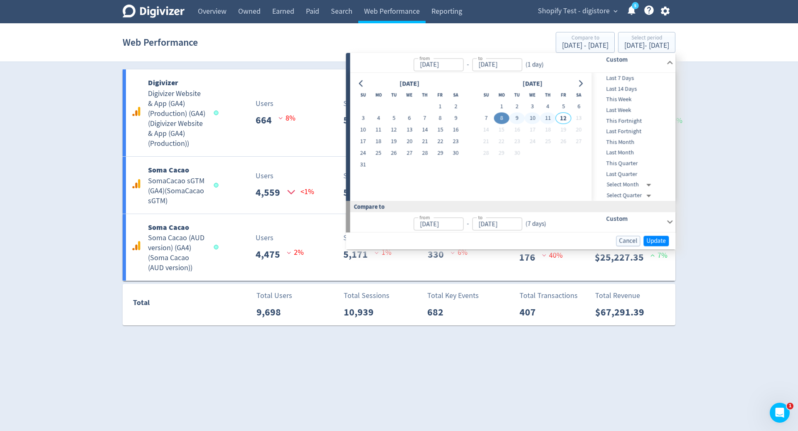
type input "Sep 07, 2025"
click at [532, 113] on button "10" at bounding box center [532, 119] width 15 height 12
type input "Sep 10, 2025"
click at [493, 113] on td "7" at bounding box center [485, 119] width 15 height 12
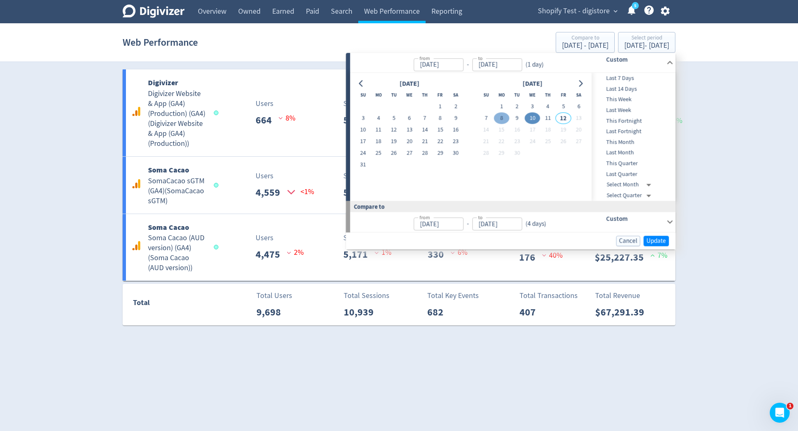
click at [494, 116] on button "8" at bounding box center [501, 119] width 15 height 12
type input "Sep 08, 2025"
click at [535, 122] on button "10" at bounding box center [532, 119] width 15 height 12
type input "Sep 10, 2025"
type input "Sep 05, 2025"
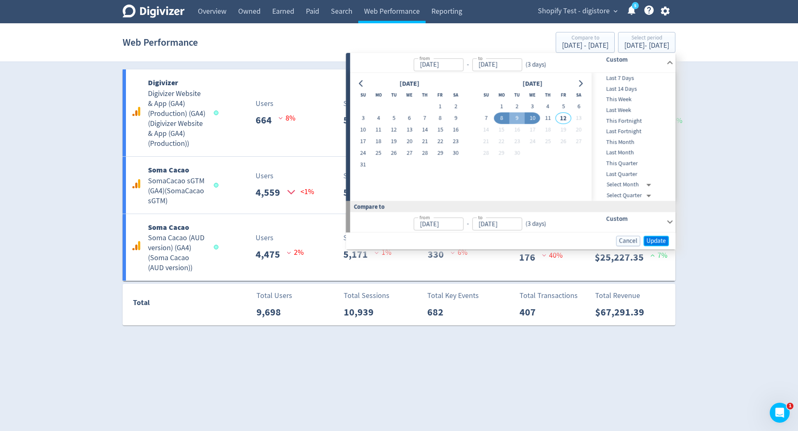
click at [660, 241] on span "Update" at bounding box center [656, 241] width 20 height 6
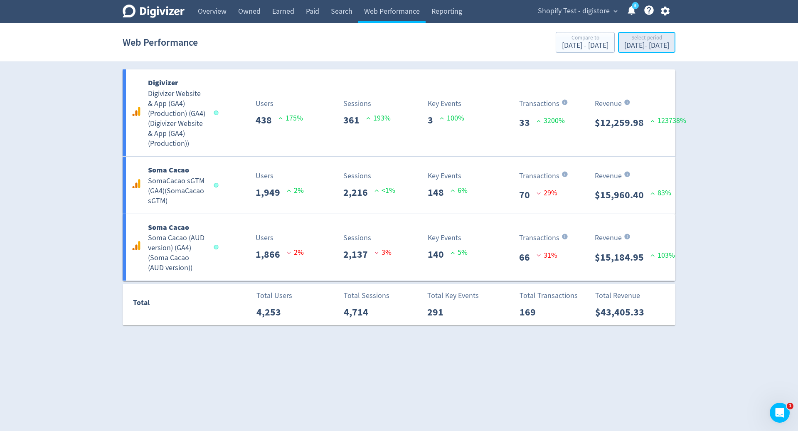
click at [658, 48] on div "Sep 8, 2025 - Sep 10, 2025" at bounding box center [646, 45] width 45 height 7
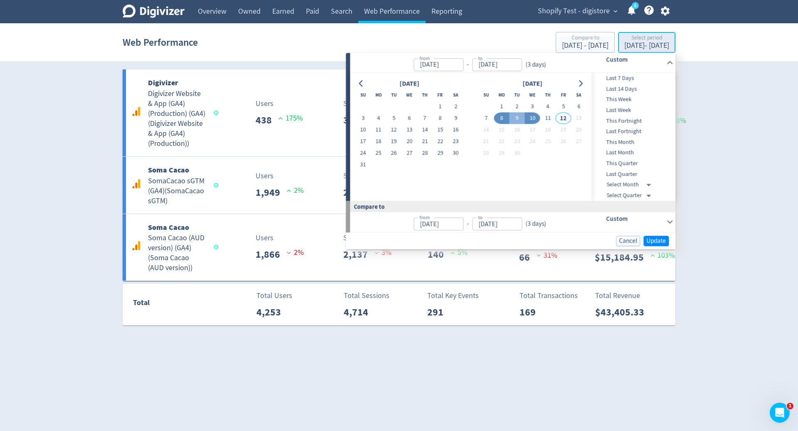
type input "Sep 08, 2025"
type input "Sep 10, 2025"
type input "Sep 05, 2025"
type input "Sep 07, 2025"
click at [531, 120] on button "10" at bounding box center [532, 119] width 15 height 12
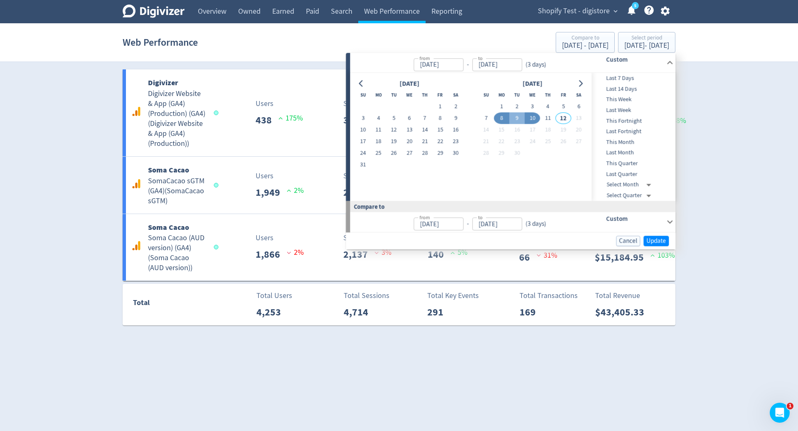
type input "Sep 10, 2025"
click at [531, 120] on button "10" at bounding box center [532, 119] width 15 height 12
type input "Sep 09, 2025"
click at [663, 241] on span "Update" at bounding box center [656, 241] width 20 height 6
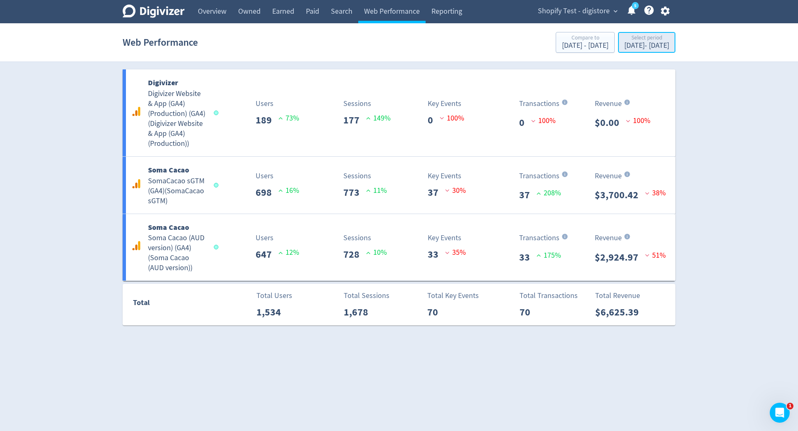
click at [645, 37] on div "Select period" at bounding box center [646, 38] width 45 height 7
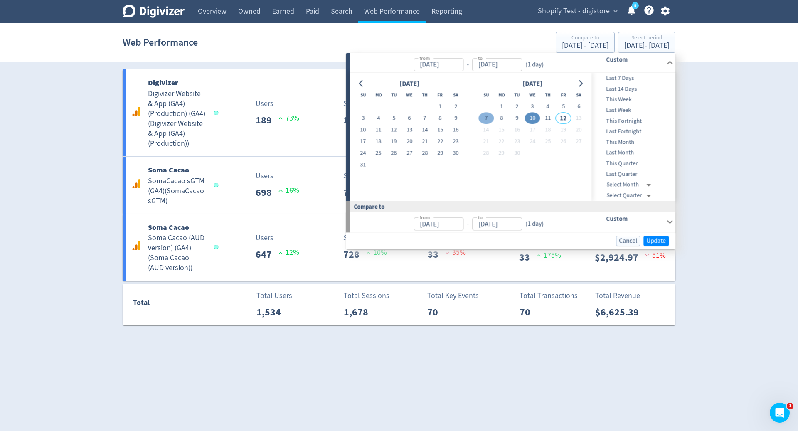
click at [488, 118] on button "7" at bounding box center [485, 119] width 15 height 12
type input "Sep 07, 2025"
click at [488, 118] on button "7" at bounding box center [485, 119] width 15 height 12
type input "Sep 06, 2025"
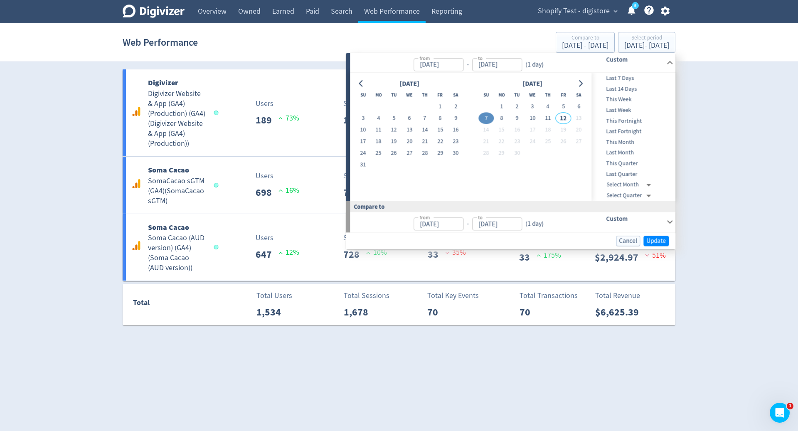
type input "Sep 06, 2025"
click at [498, 118] on button "8" at bounding box center [501, 119] width 15 height 12
type input "Sep 08, 2025"
click at [498, 118] on button "8" at bounding box center [501, 119] width 15 height 12
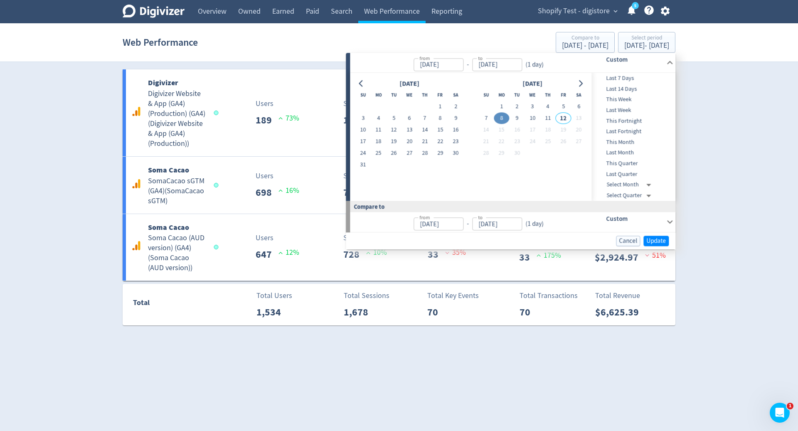
type input "Sep 07, 2025"
click at [663, 241] on span "Update" at bounding box center [656, 241] width 20 height 6
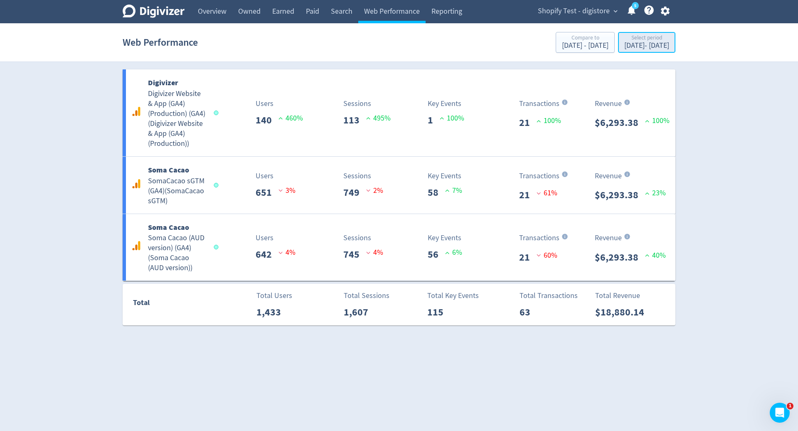
click at [639, 35] on div "Select period" at bounding box center [646, 38] width 45 height 7
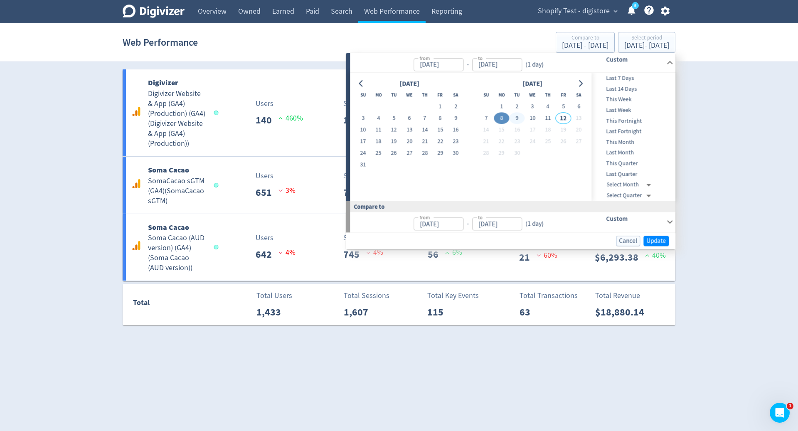
click at [520, 113] on button "9" at bounding box center [516, 119] width 15 height 12
type input "Sep 09, 2025"
click at [520, 113] on button "9" at bounding box center [516, 119] width 15 height 12
type input "Sep 08, 2025"
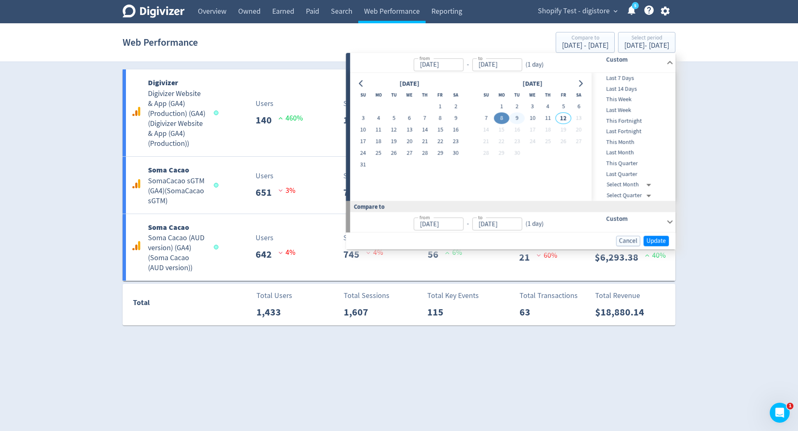
type input "Sep 08, 2025"
click at [658, 241] on span "Update" at bounding box center [656, 241] width 20 height 6
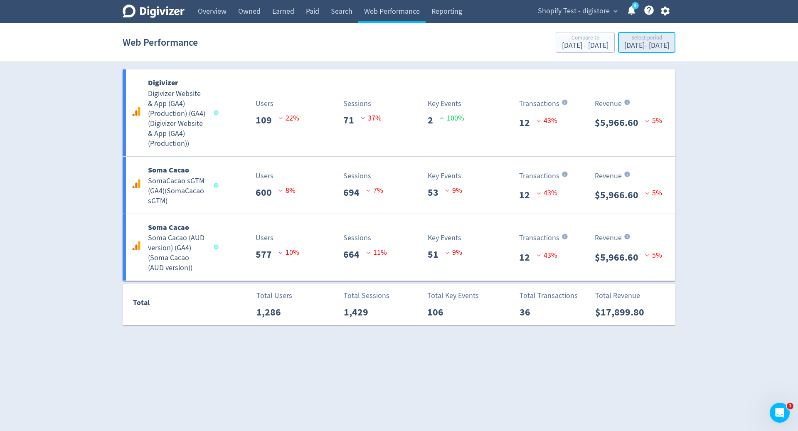
click at [647, 36] on div "Select period" at bounding box center [646, 38] width 45 height 7
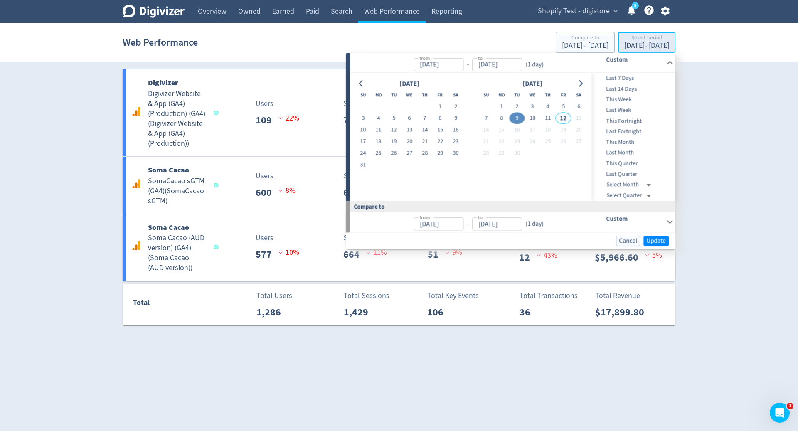
type input "Sep 09, 2025"
type input "Sep 08, 2025"
click at [529, 122] on button "10" at bounding box center [532, 119] width 15 height 12
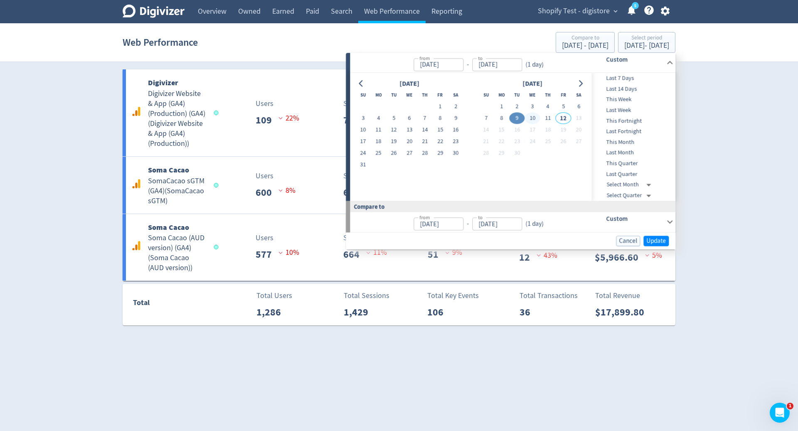
type input "Sep 10, 2025"
click at [529, 122] on button "10" at bounding box center [532, 119] width 15 height 12
type input "Sep 09, 2025"
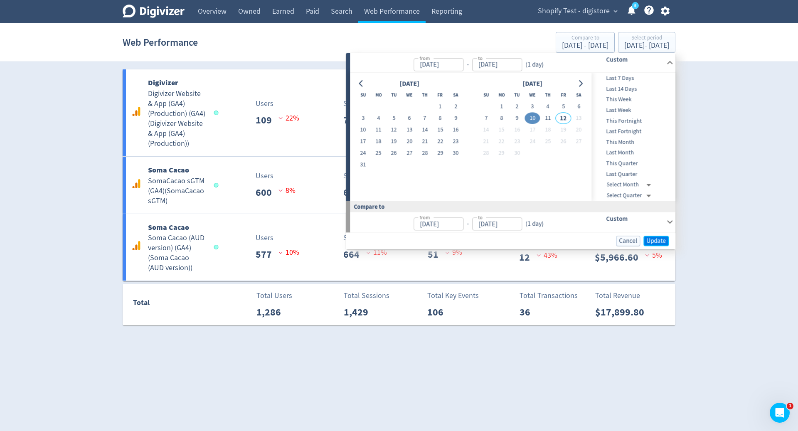
click at [657, 239] on span "Update" at bounding box center [656, 241] width 20 height 6
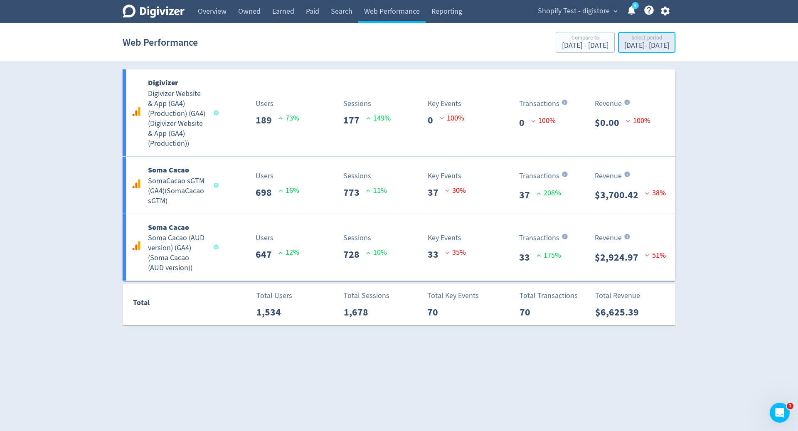
click at [653, 41] on div "Select period" at bounding box center [646, 38] width 45 height 7
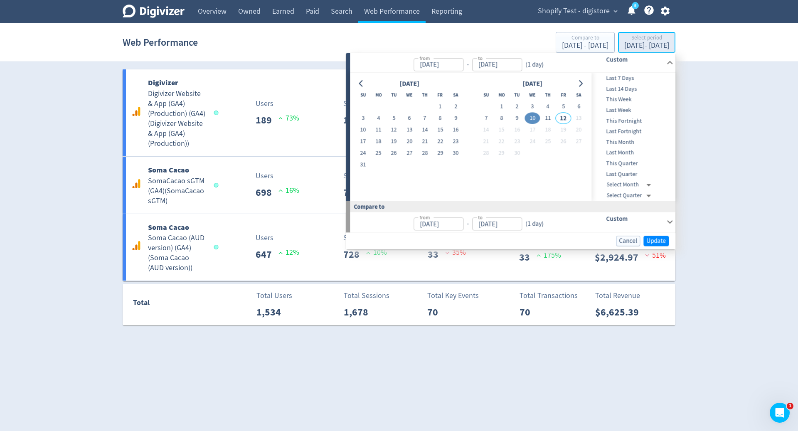
type input "Sep 10, 2025"
type input "Sep 09, 2025"
click at [503, 116] on button "8" at bounding box center [501, 119] width 15 height 12
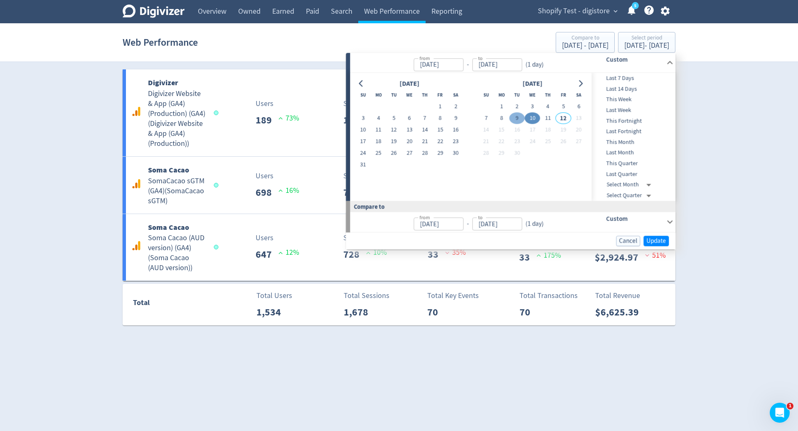
type input "Sep 08, 2025"
click at [514, 116] on button "9" at bounding box center [516, 119] width 15 height 12
type input "Sep 09, 2025"
type input "Sep 06, 2025"
type input "Sep 07, 2025"
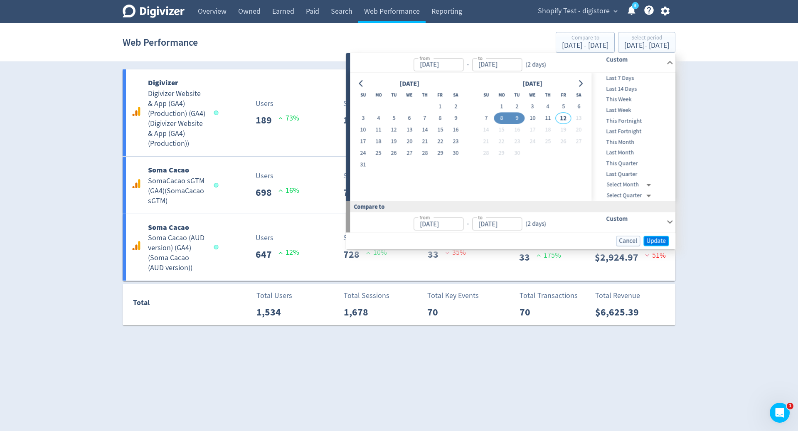
click at [655, 238] on span "Update" at bounding box center [656, 241] width 20 height 6
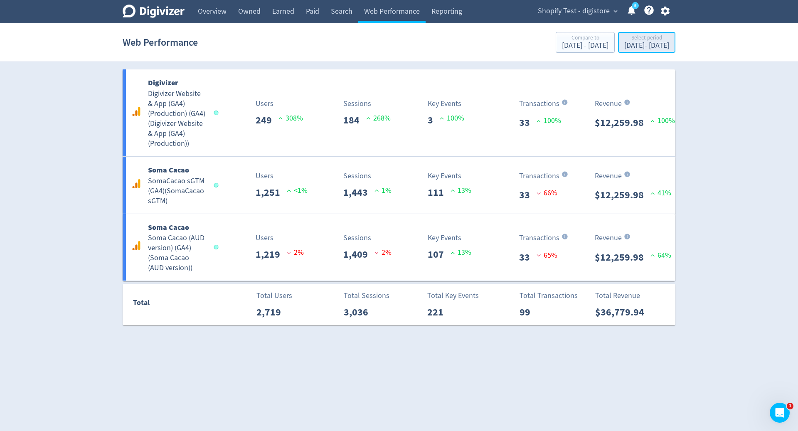
click at [631, 39] on div "Select period" at bounding box center [646, 38] width 45 height 7
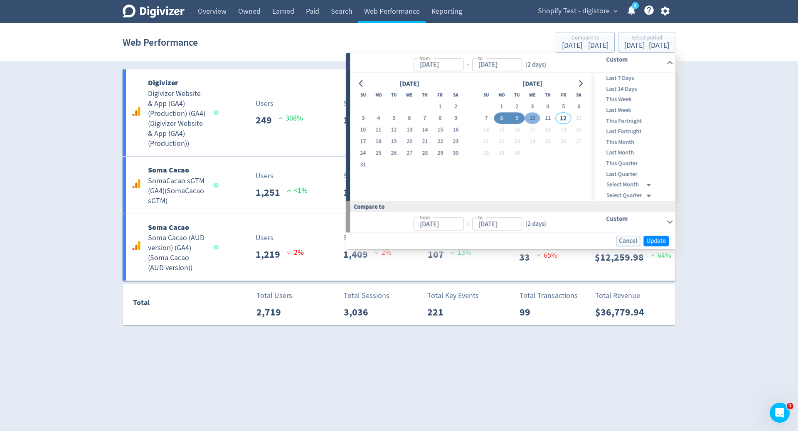
click at [534, 120] on button "10" at bounding box center [532, 119] width 15 height 12
type input "Sep 10, 2025"
click at [534, 120] on button "10" at bounding box center [532, 119] width 15 height 12
type input "Sep 09, 2025"
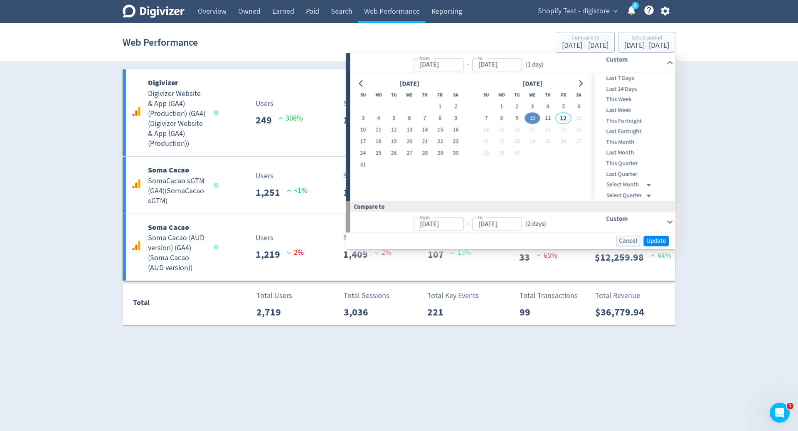
type input "Sep 09, 2025"
click at [663, 239] on span "Update" at bounding box center [656, 241] width 20 height 6
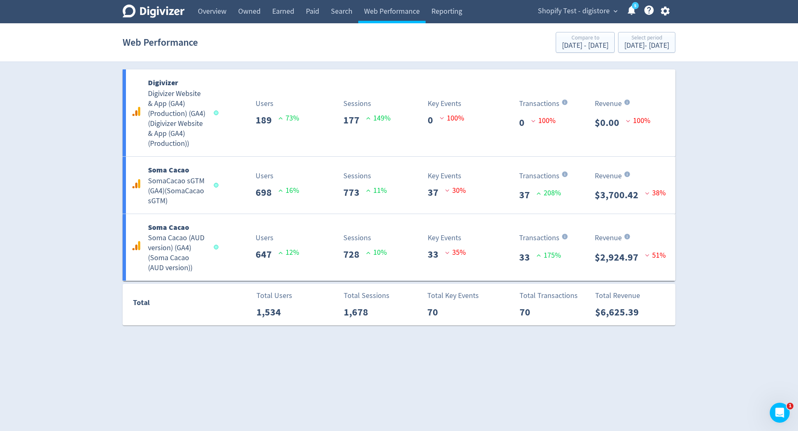
click at [706, 228] on div "Digivizer Logo Mark Digivizer Logo Overview Owned Earned Paid Search Web Perfor…" at bounding box center [399, 162] width 798 height 325
click at [645, 49] on div "Sep 10, 2025 - Sep 10, 2025" at bounding box center [646, 45] width 45 height 7
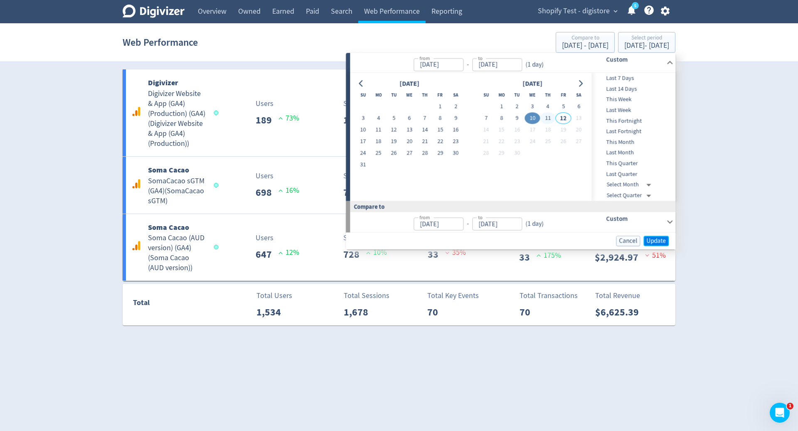
click at [655, 238] on span "Update" at bounding box center [656, 241] width 20 height 6
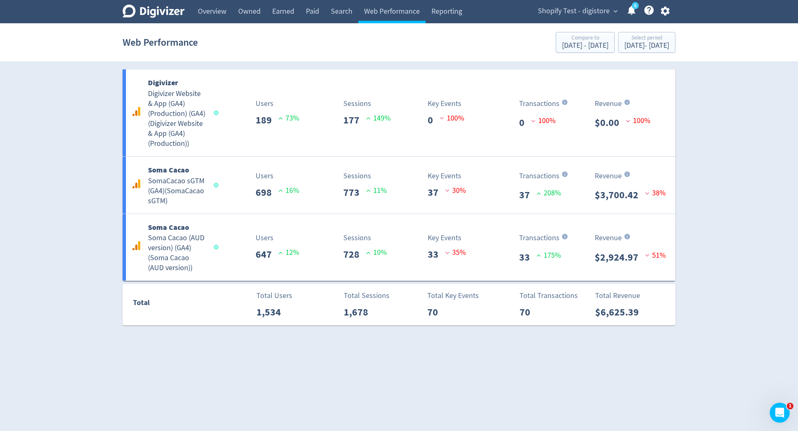
click at [692, 252] on div "Digivizer Logo Mark Digivizer Logo Overview Owned Earned Paid Search Web Perfor…" at bounding box center [399, 162] width 798 height 325
click at [624, 40] on div "Select period" at bounding box center [646, 38] width 45 height 7
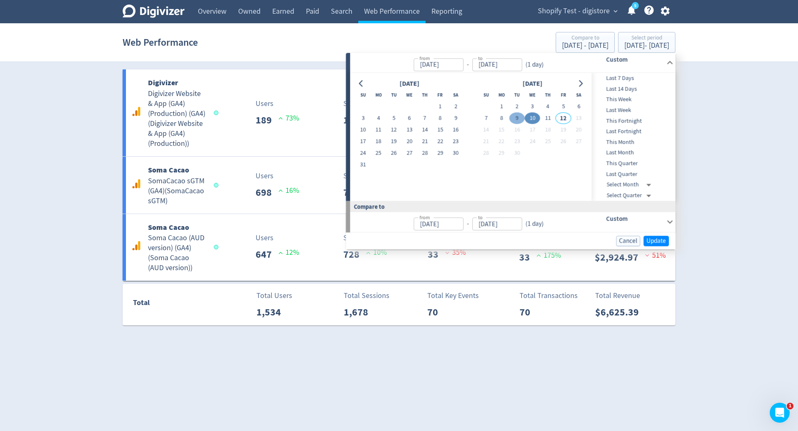
click at [516, 120] on button "9" at bounding box center [516, 119] width 15 height 12
type input "Sep 09, 2025"
click at [516, 120] on button "9" at bounding box center [516, 119] width 15 height 12
type input "Sep 08, 2025"
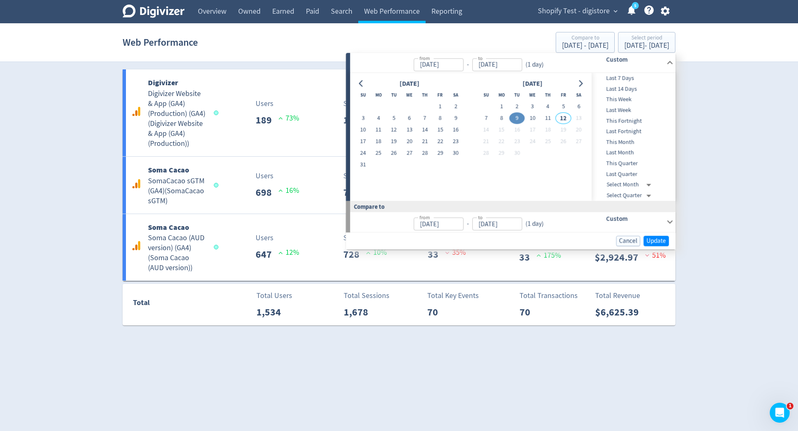
type input "Sep 08, 2025"
click at [655, 243] on span "Update" at bounding box center [656, 241] width 20 height 6
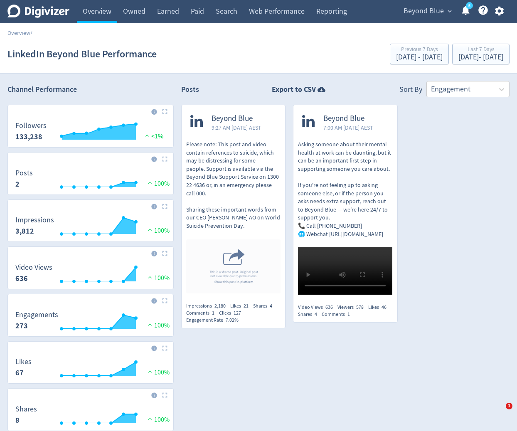
scroll to position [95, 0]
